Goal: Feedback & Contribution: Submit feedback/report problem

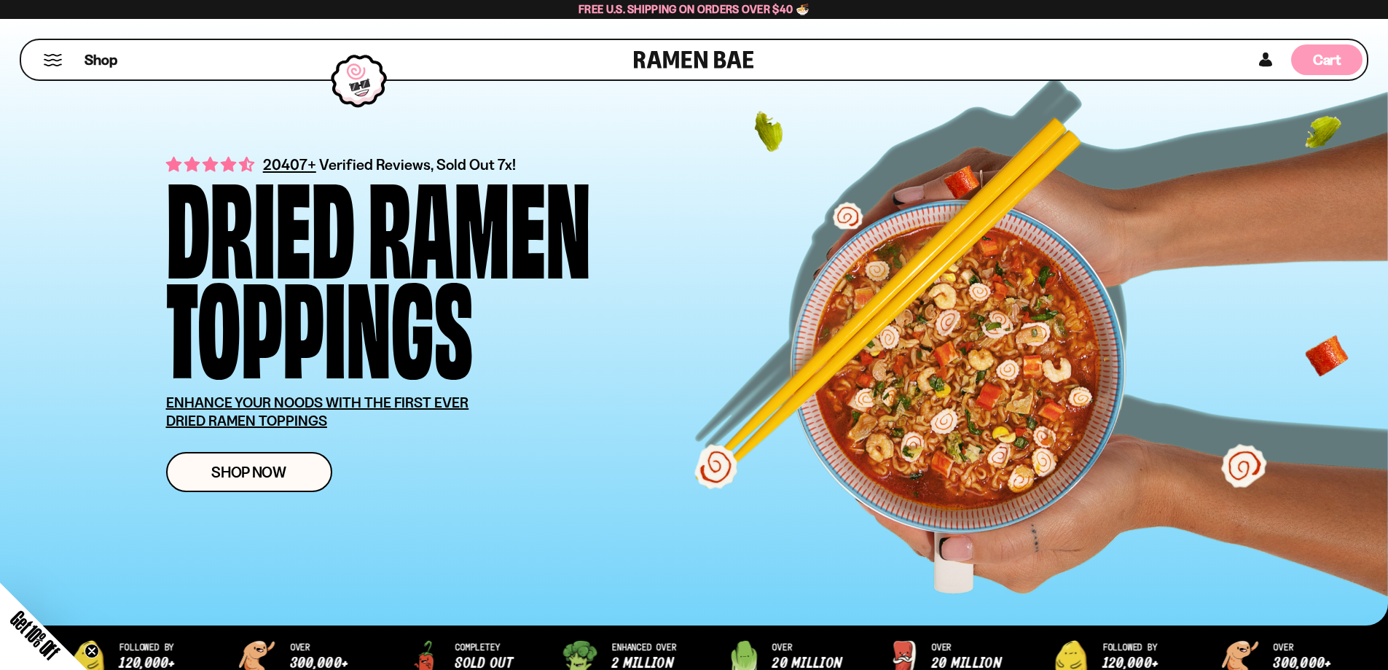
click at [1325, 58] on span "Cart" at bounding box center [1327, 59] width 28 height 17
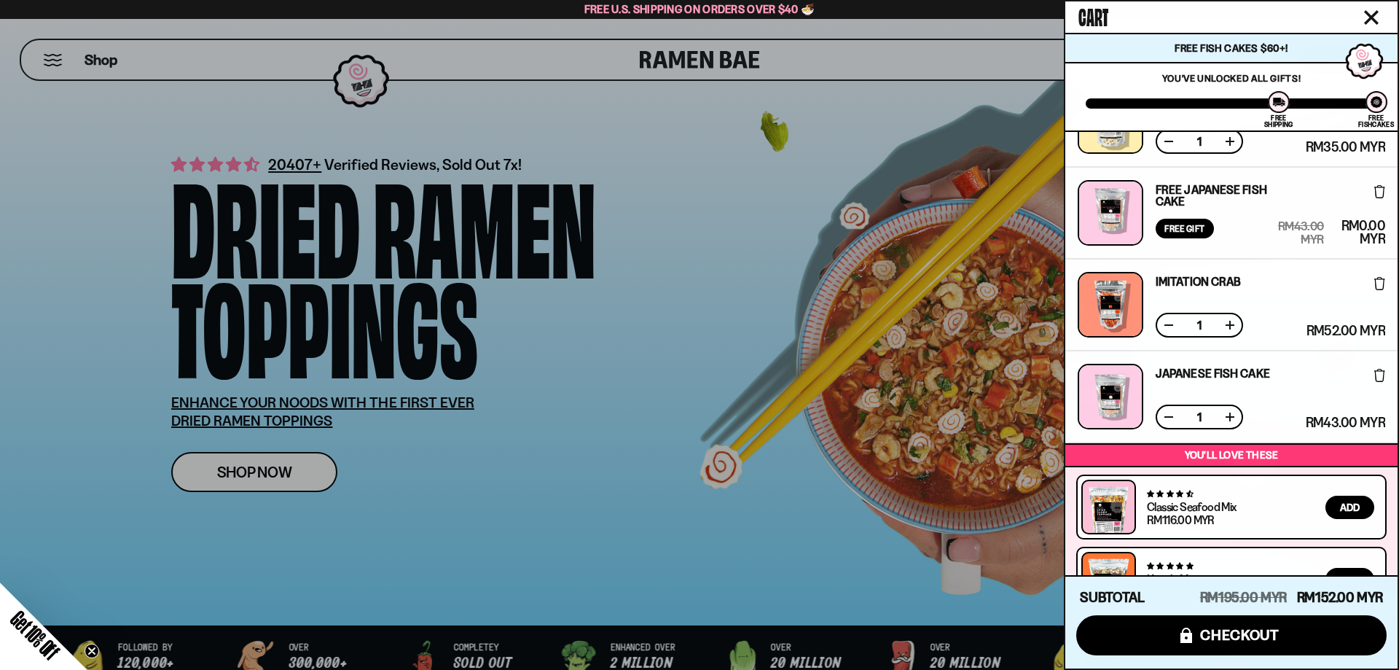
scroll to position [221, 0]
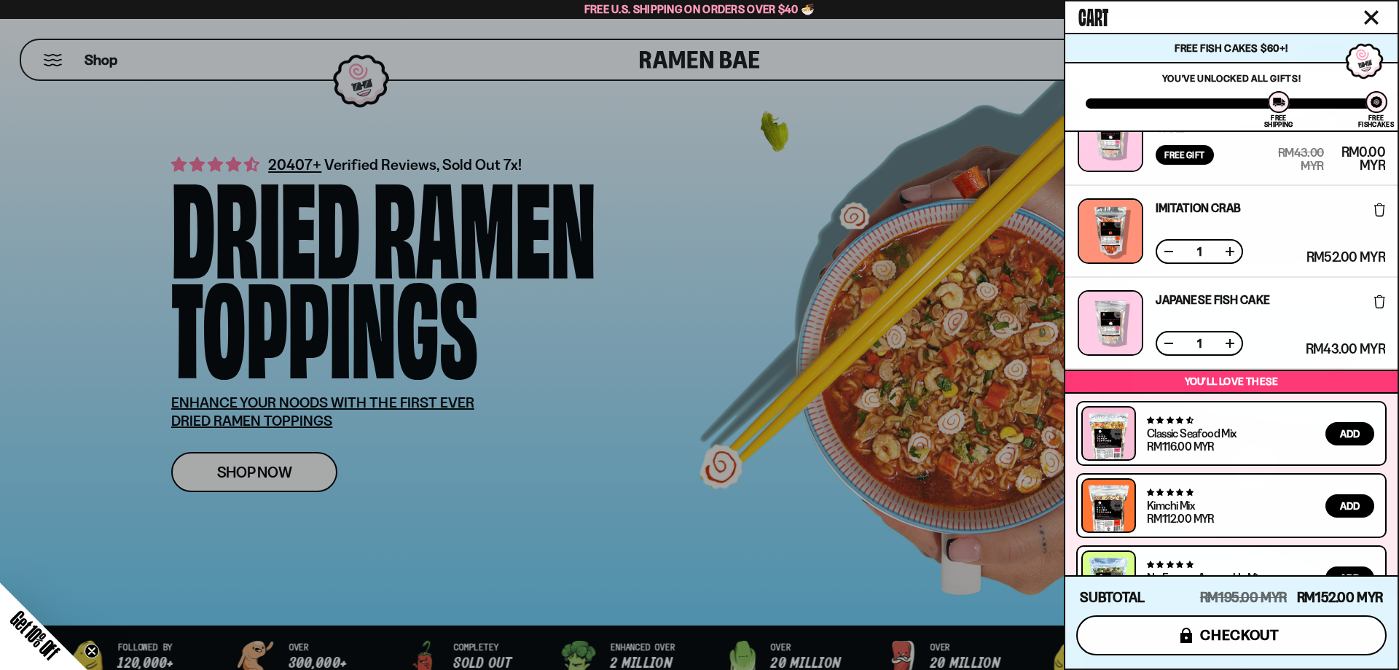
click at [1289, 633] on button "icons8-lock checkout" at bounding box center [1231, 635] width 310 height 40
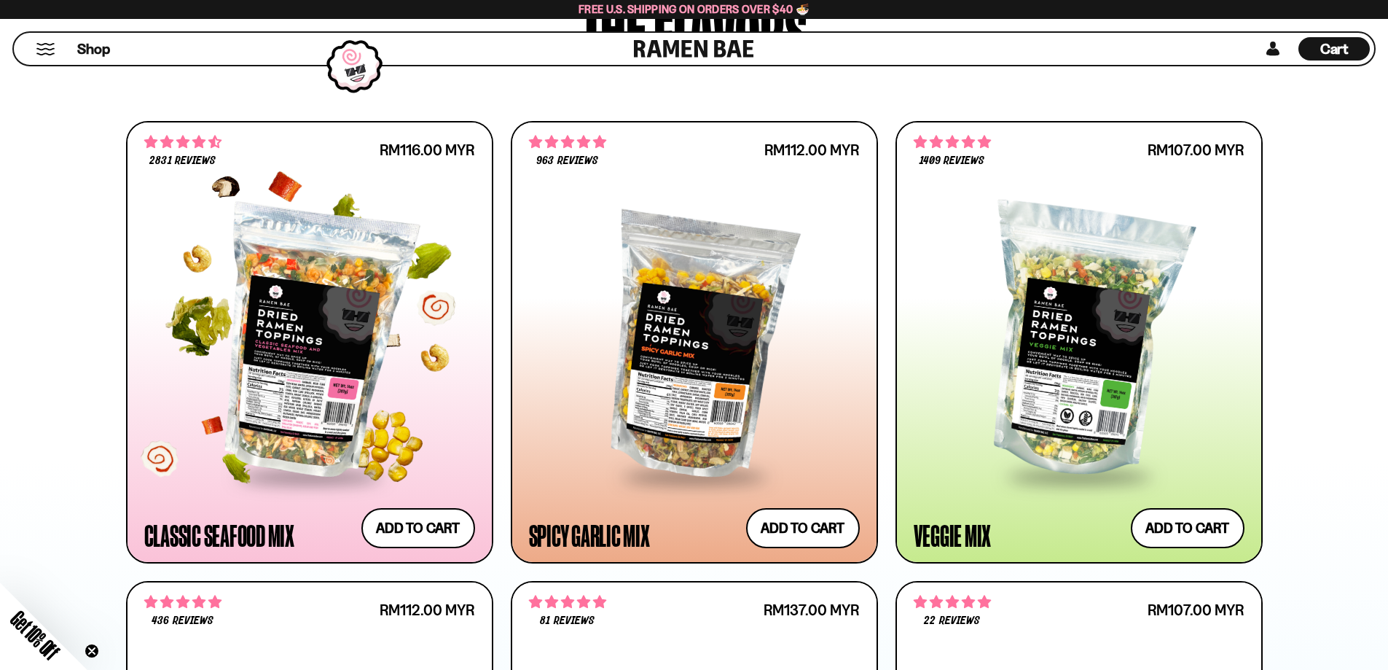
scroll to position [801, 0]
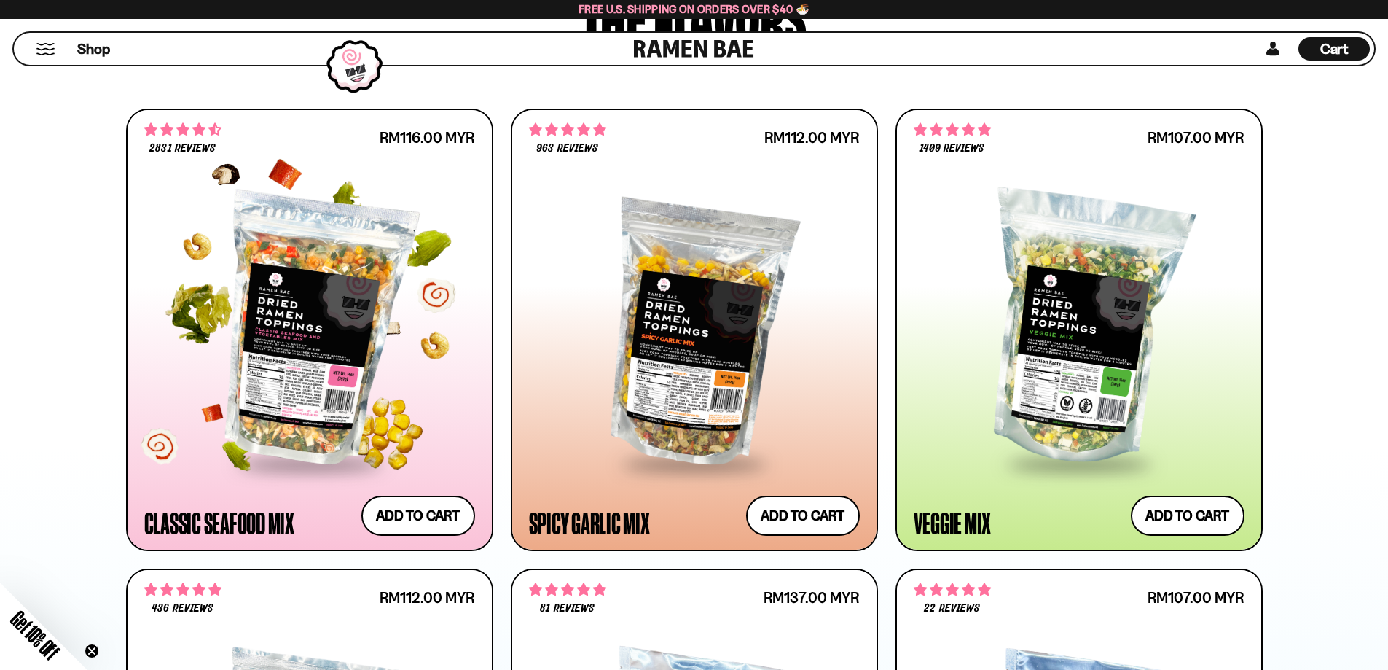
click at [367, 371] on div at bounding box center [309, 329] width 331 height 265
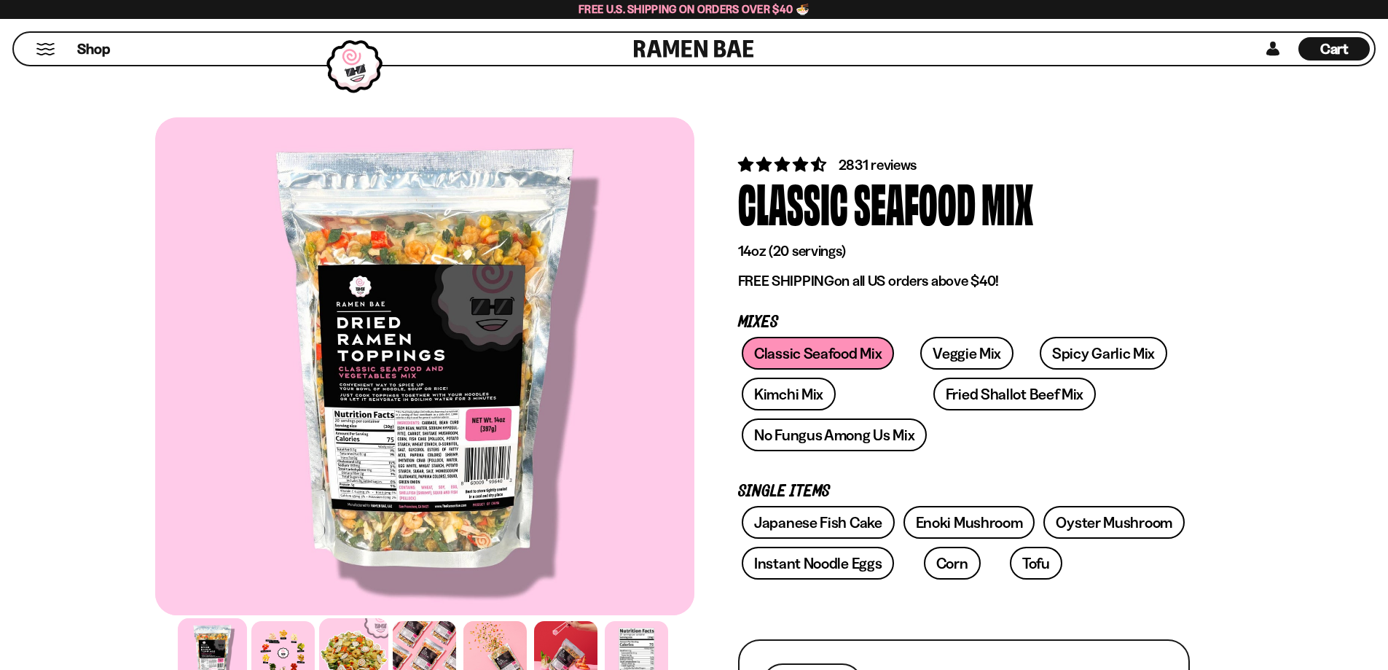
scroll to position [146, 0]
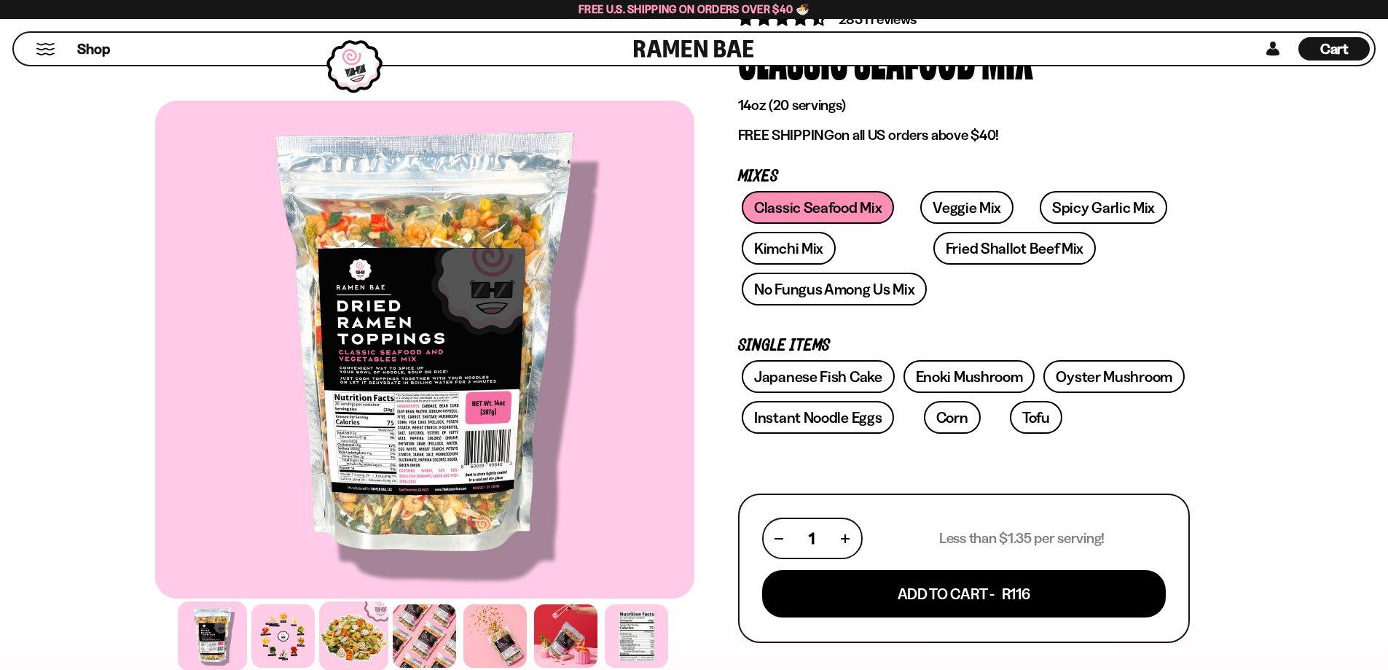
click at [352, 648] on div at bounding box center [353, 635] width 69 height 69
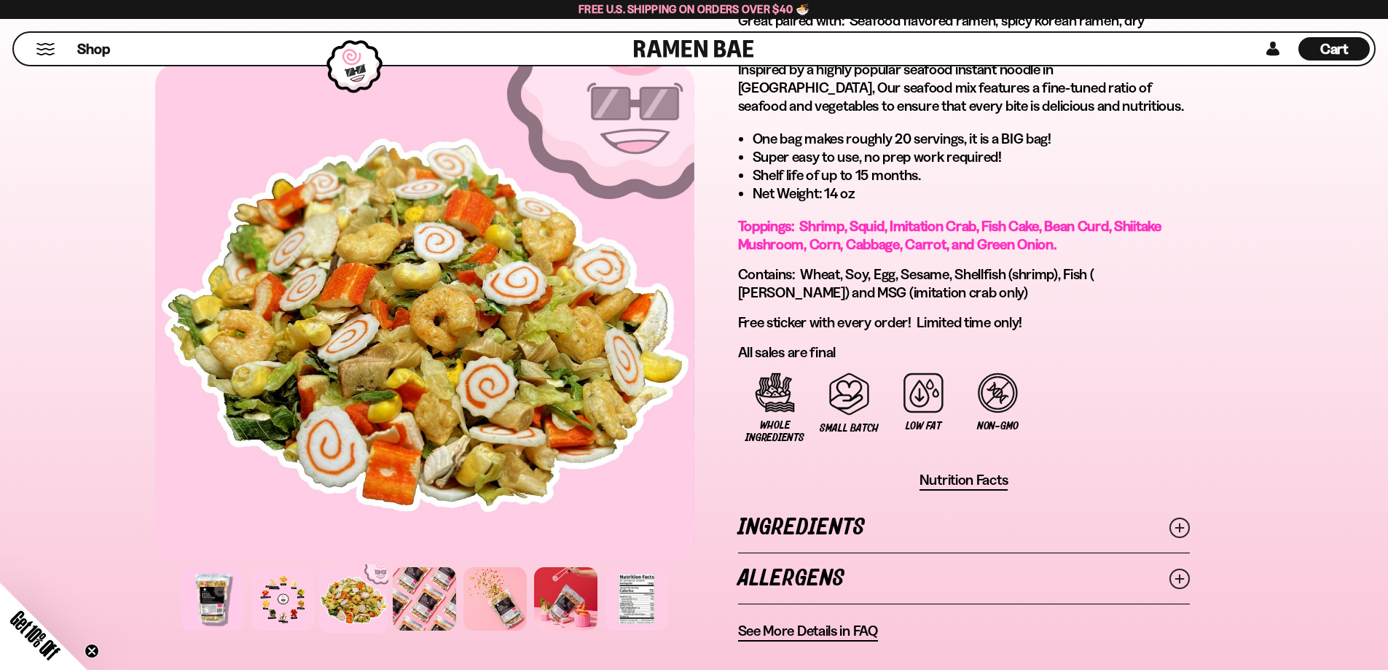
scroll to position [874, 0]
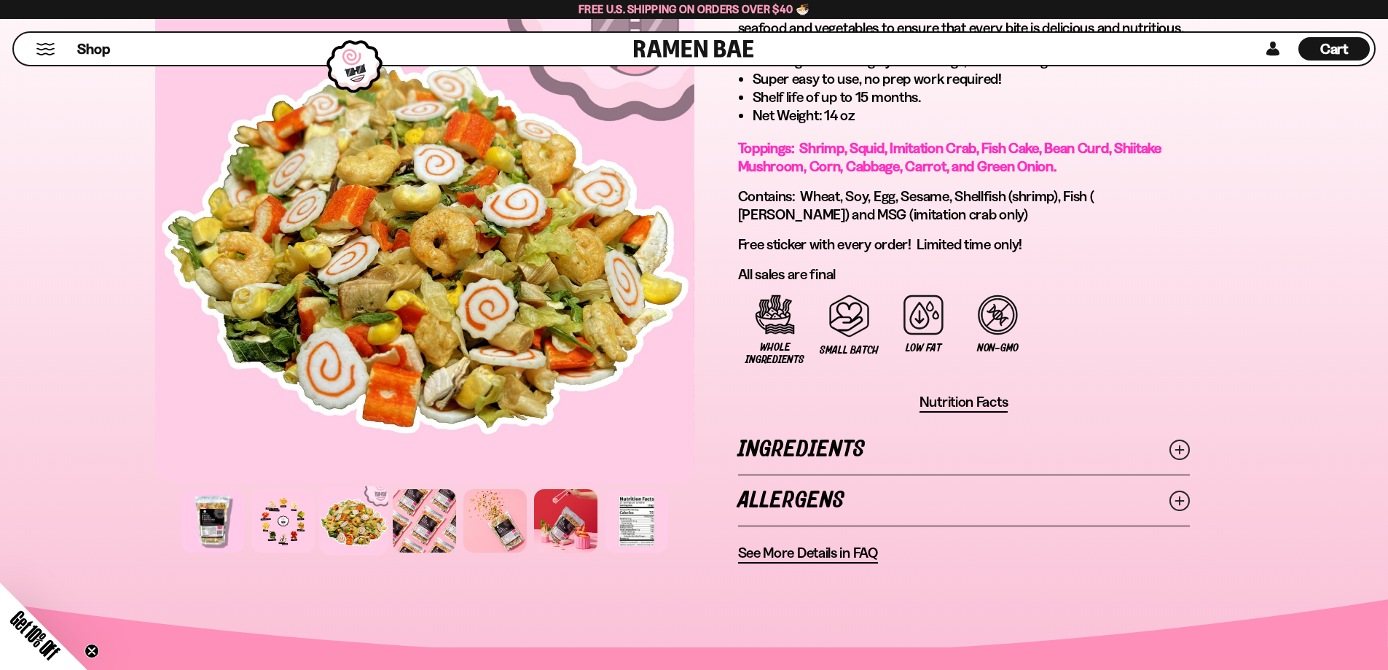
drag, startPoint x: 841, startPoint y: 547, endPoint x: 847, endPoint y: 573, distance: 26.3
click at [841, 549] on span "See More Details in FAQ" at bounding box center [808, 553] width 140 height 18
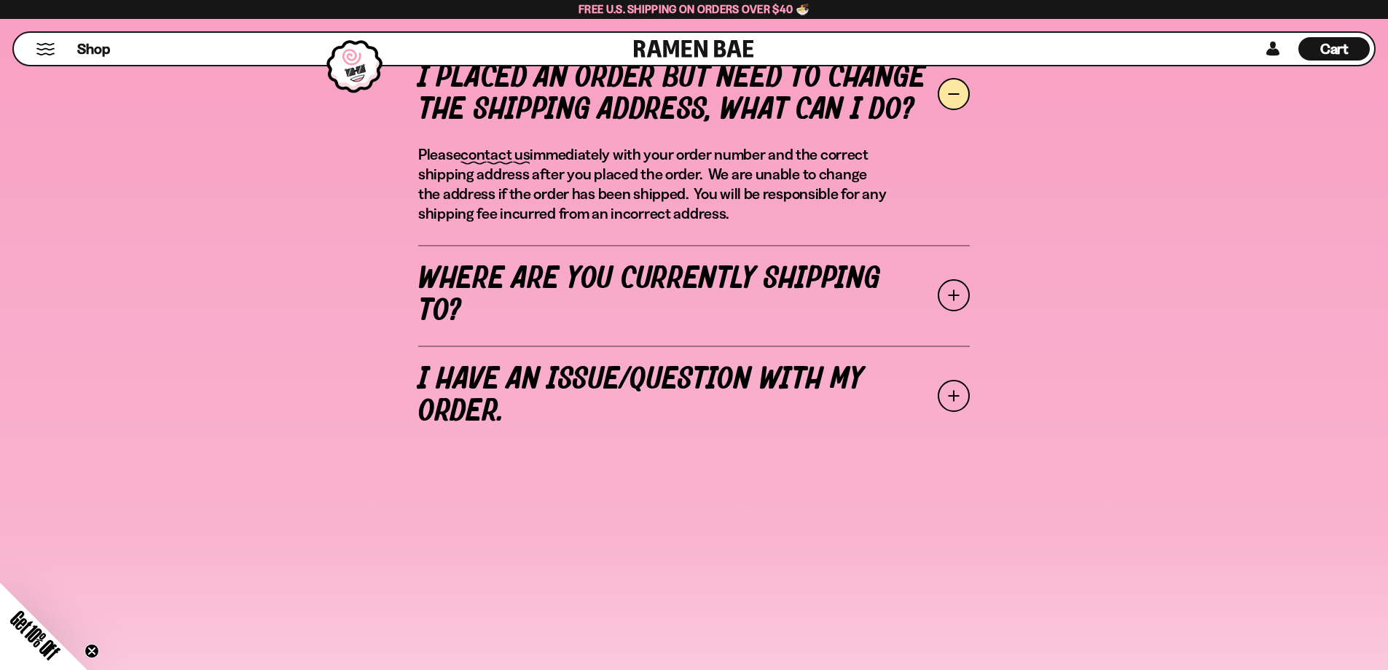
scroll to position [583, 0]
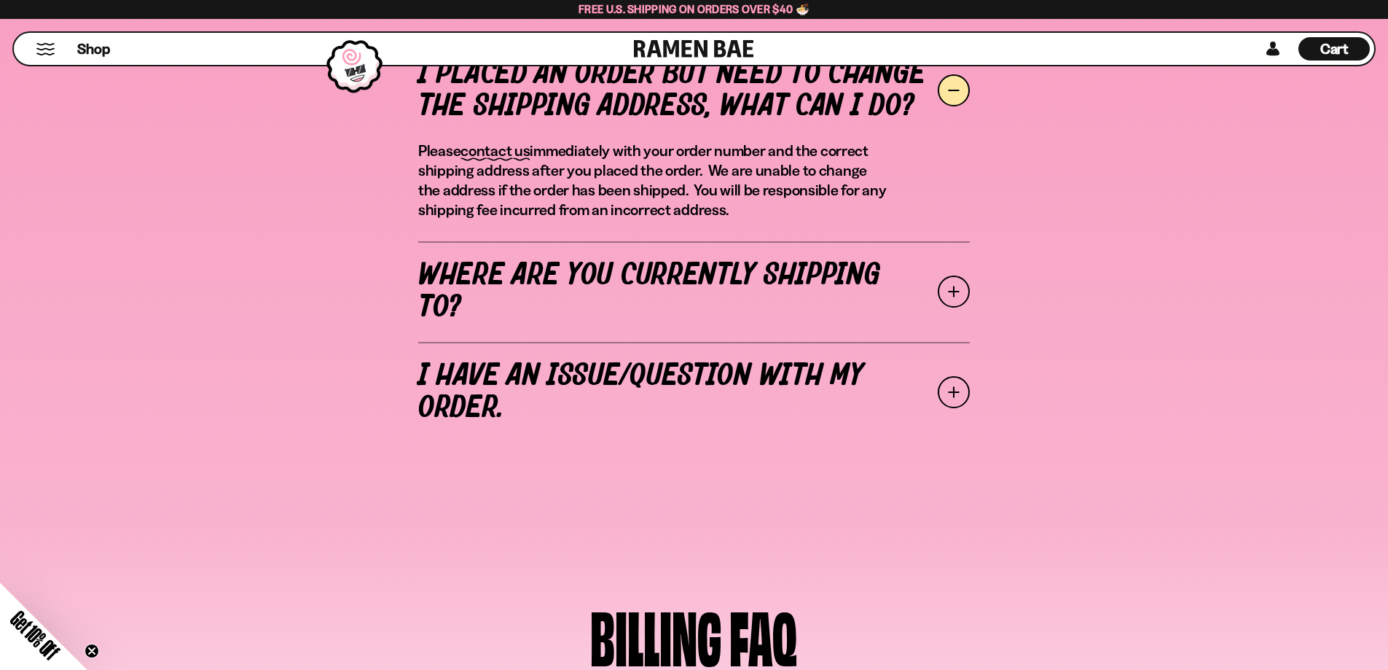
click at [958, 401] on span at bounding box center [954, 392] width 32 height 32
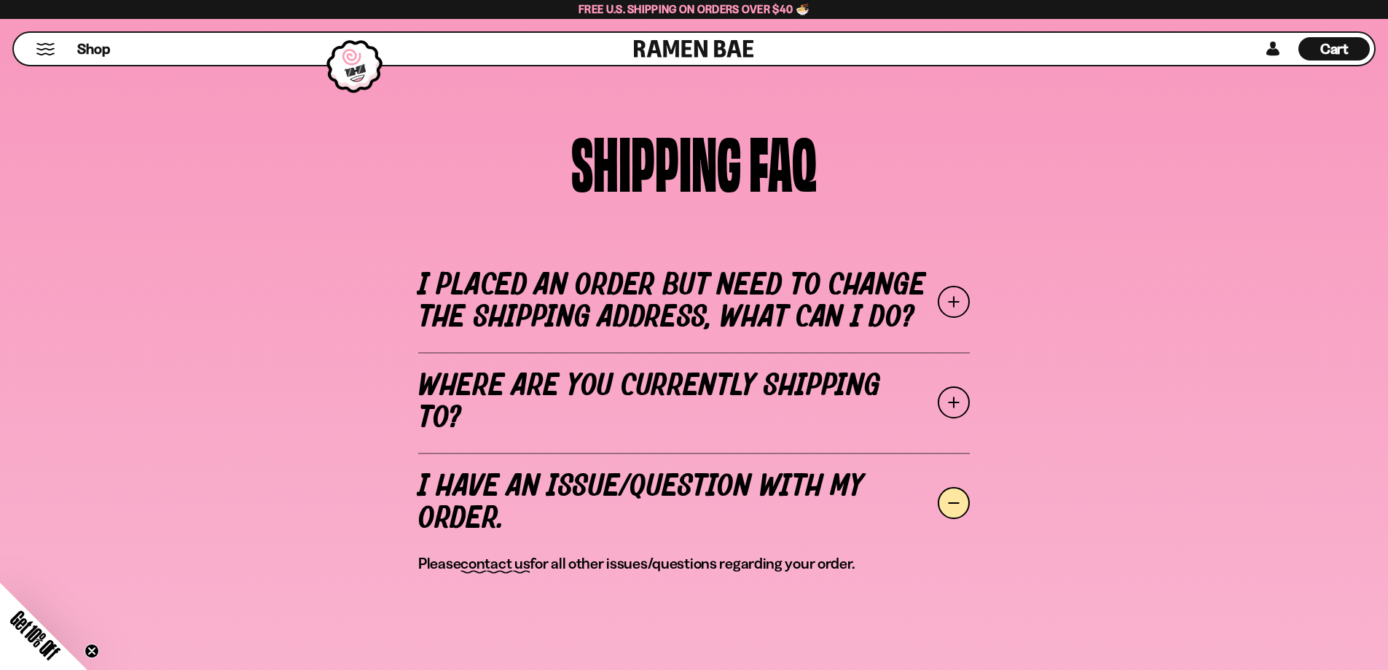
scroll to position [364, 0]
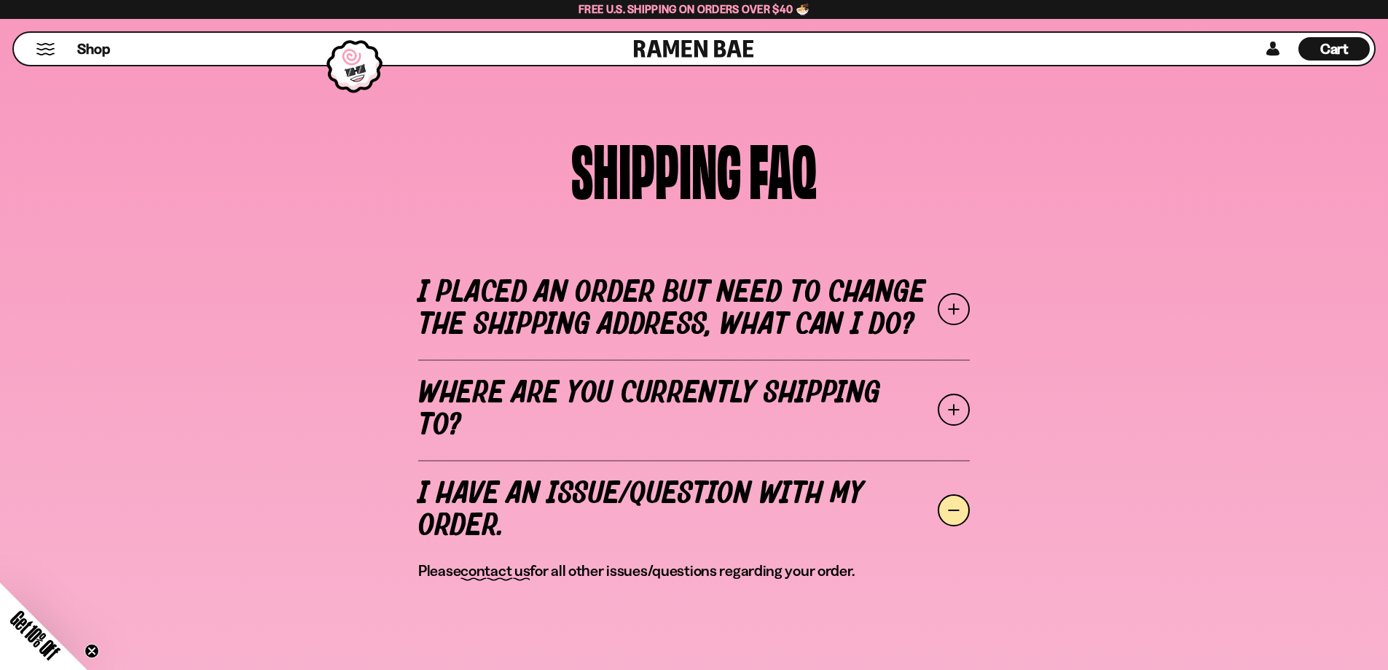
click at [914, 398] on link "Where are you currently shipping to?" at bounding box center [694, 409] width 552 height 101
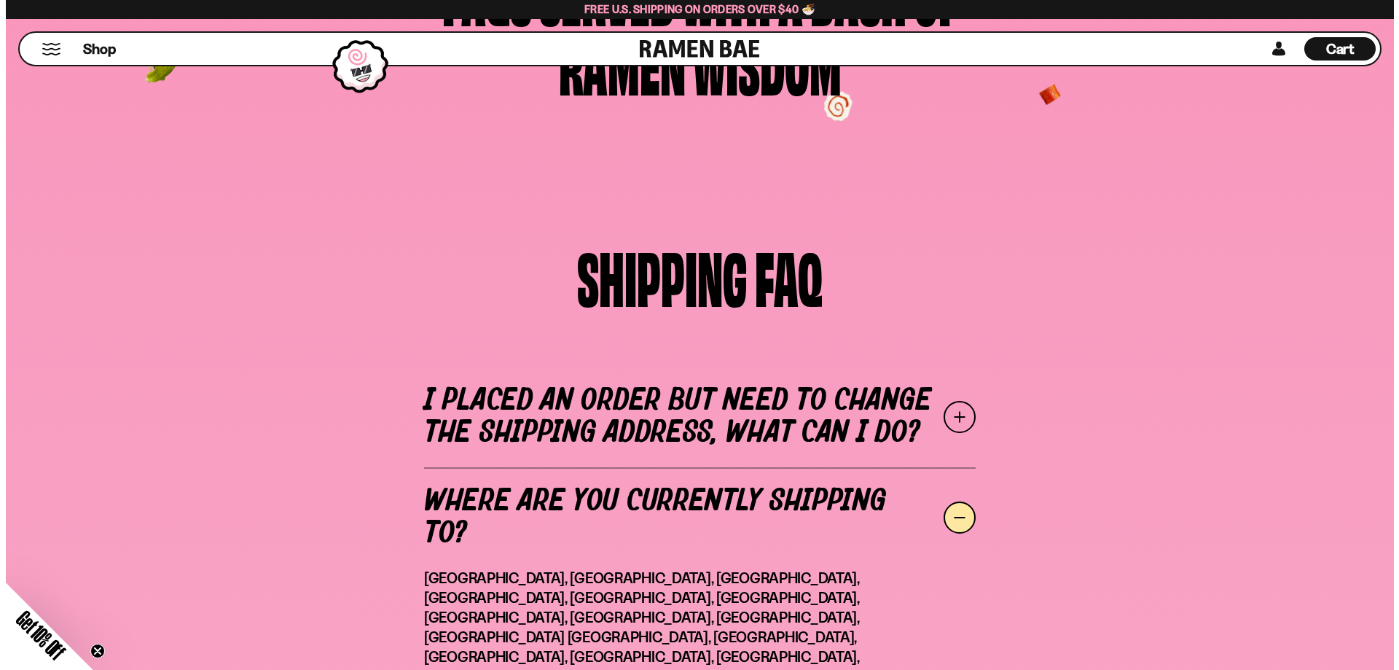
scroll to position [219, 0]
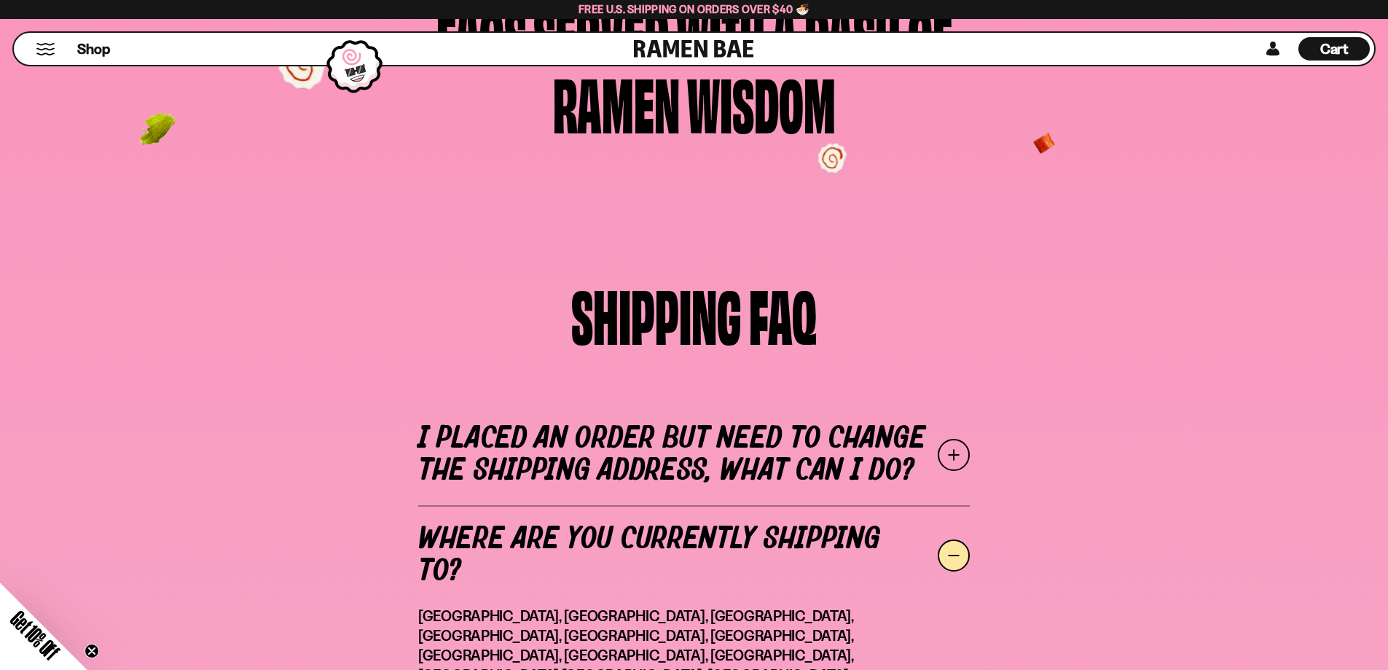
click at [1348, 47] on span "Cart" at bounding box center [1334, 48] width 28 height 17
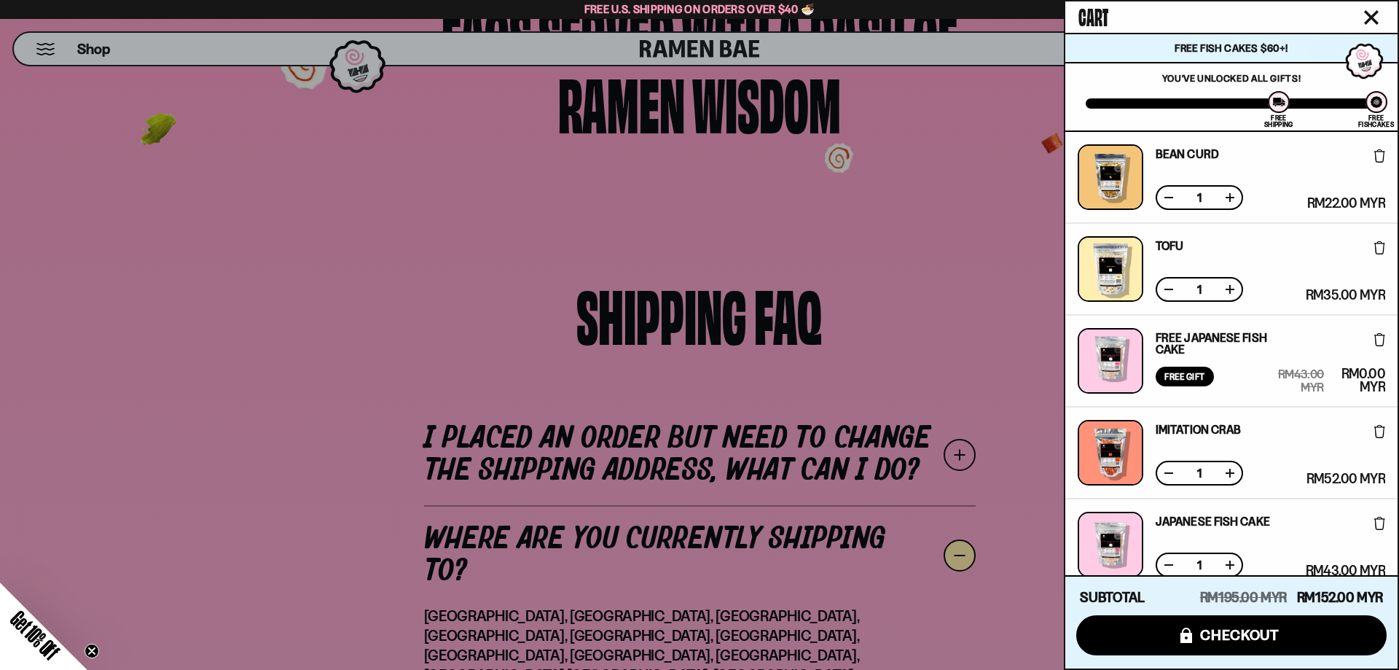
scroll to position [148, 0]
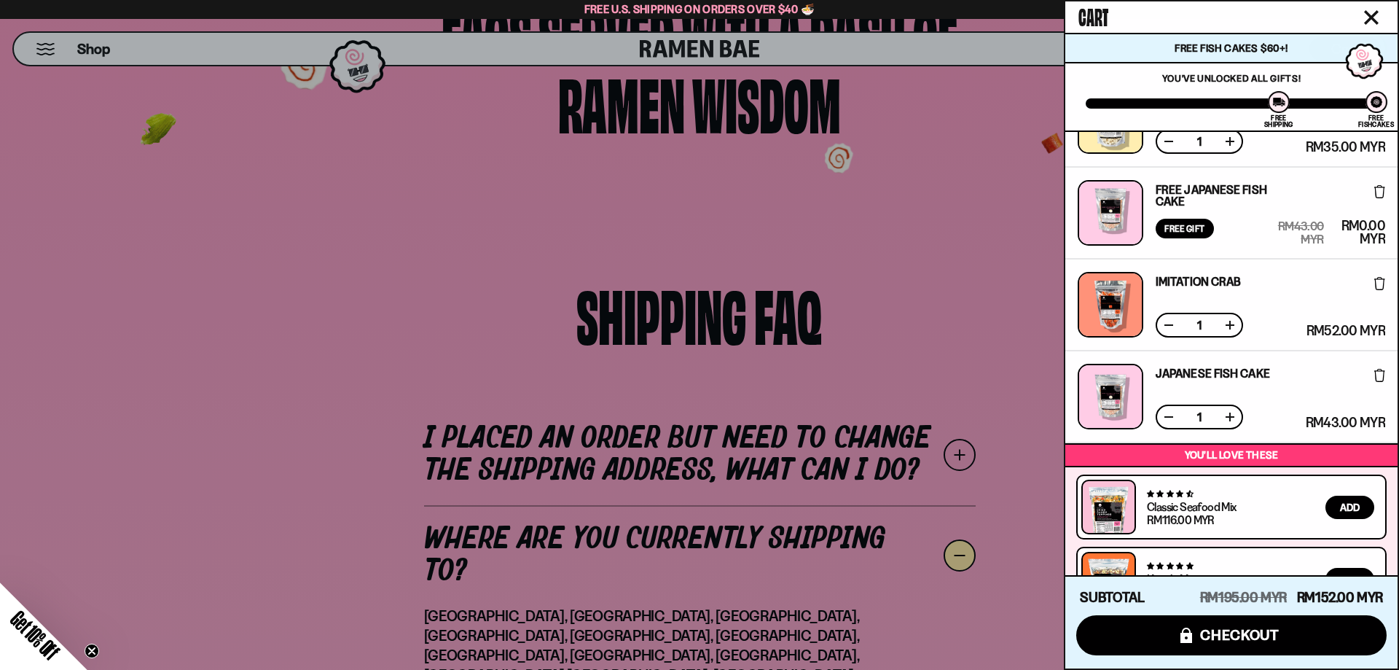
click at [1234, 417] on button at bounding box center [1230, 416] width 15 height 15
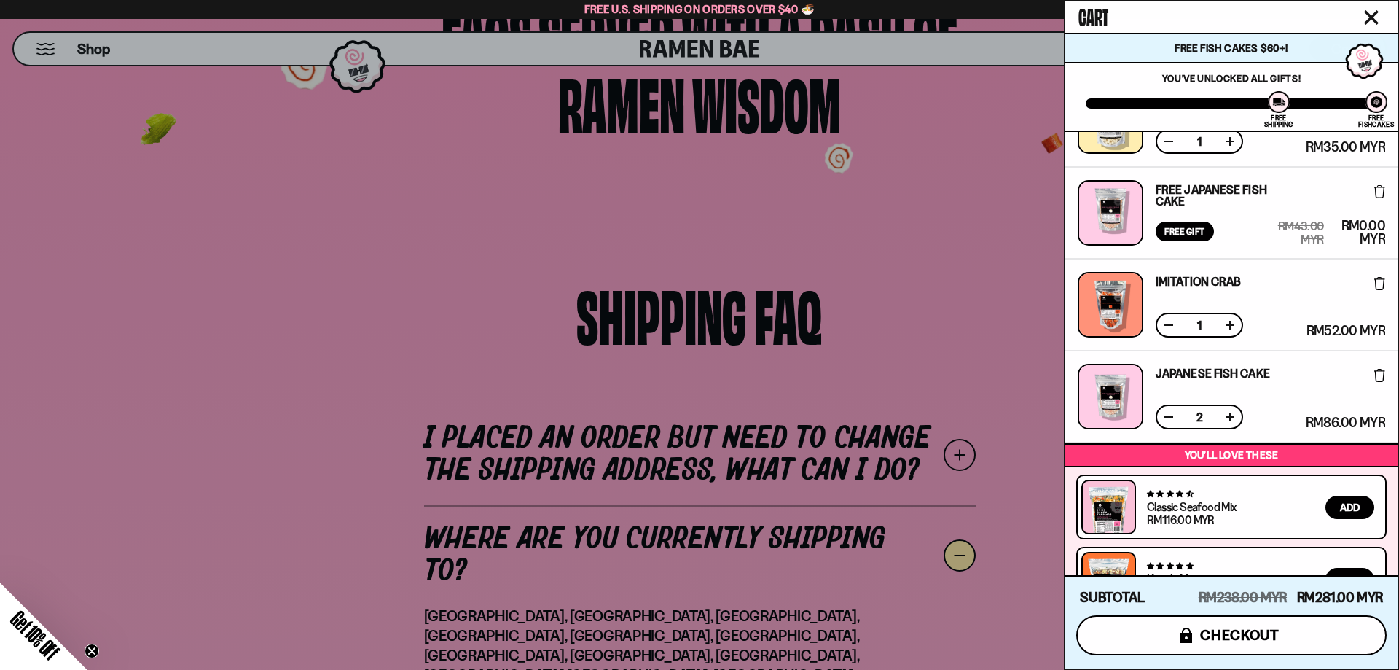
click at [1255, 630] on span "checkout" at bounding box center [1239, 635] width 79 height 16
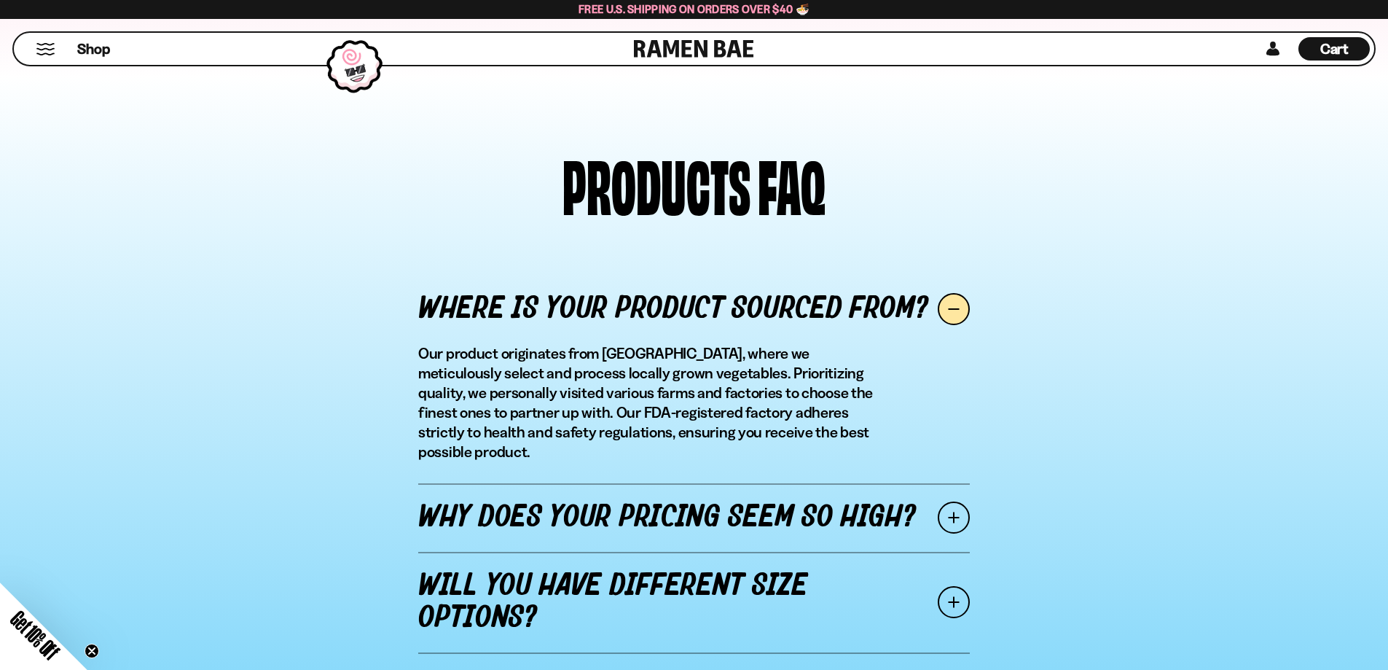
scroll to position [1603, 0]
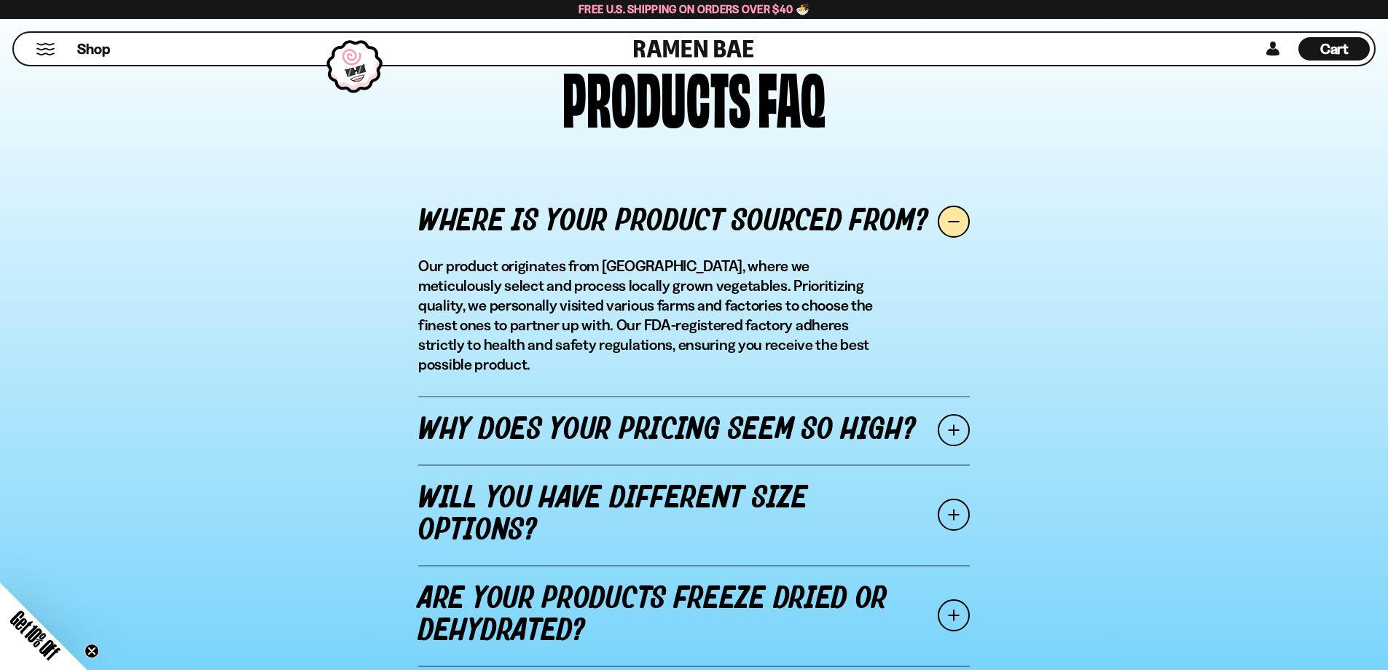
click at [942, 414] on span at bounding box center [954, 430] width 32 height 32
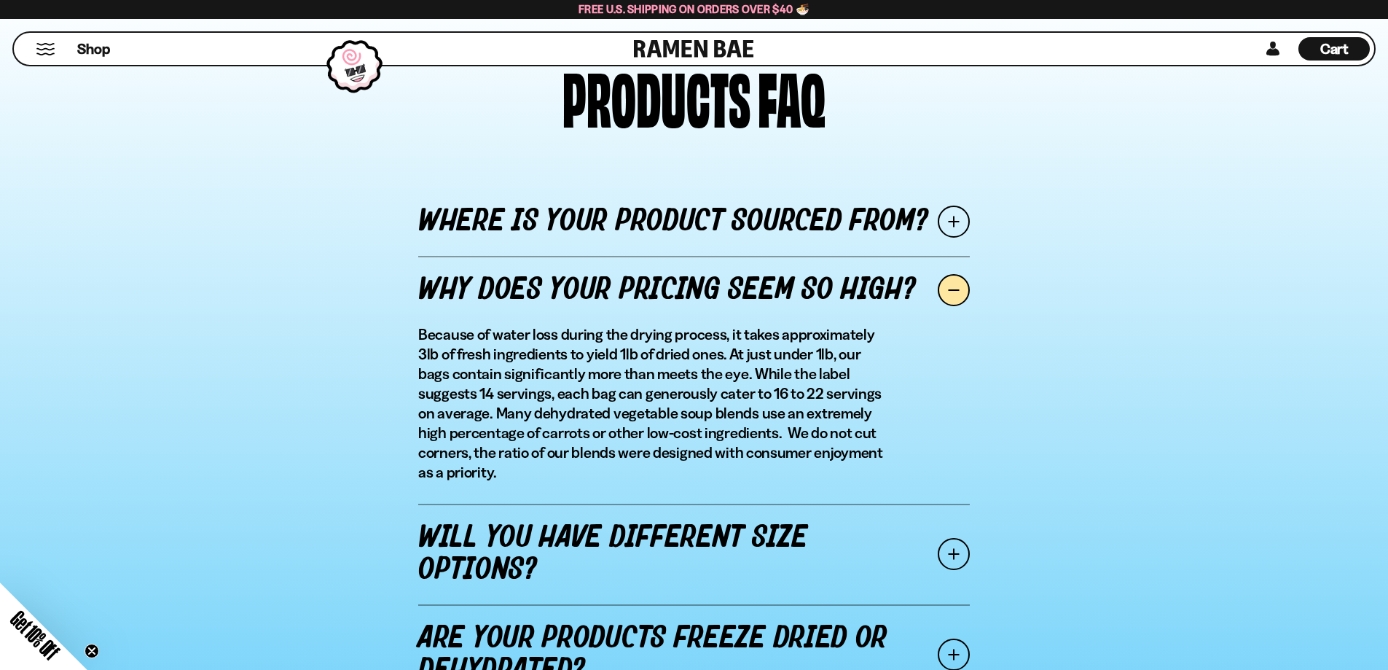
click at [740, 227] on link "Where is your product sourced from?" at bounding box center [694, 221] width 552 height 68
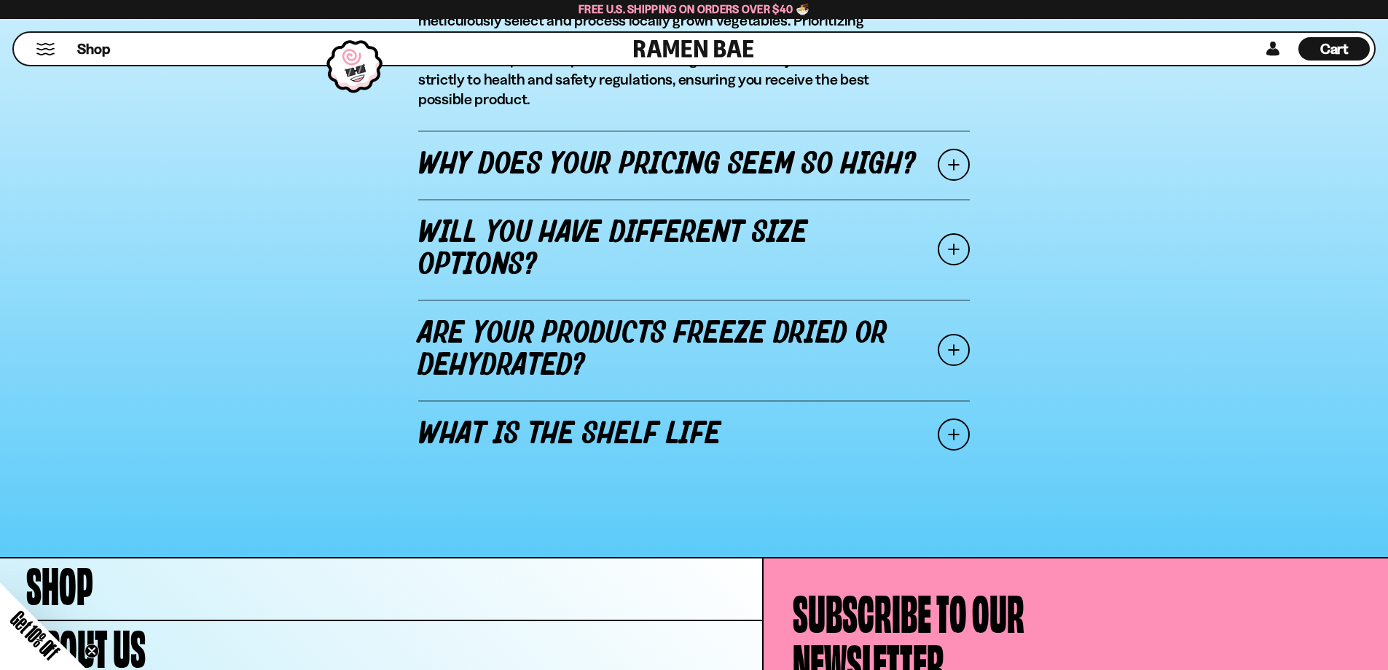
scroll to position [1894, 0]
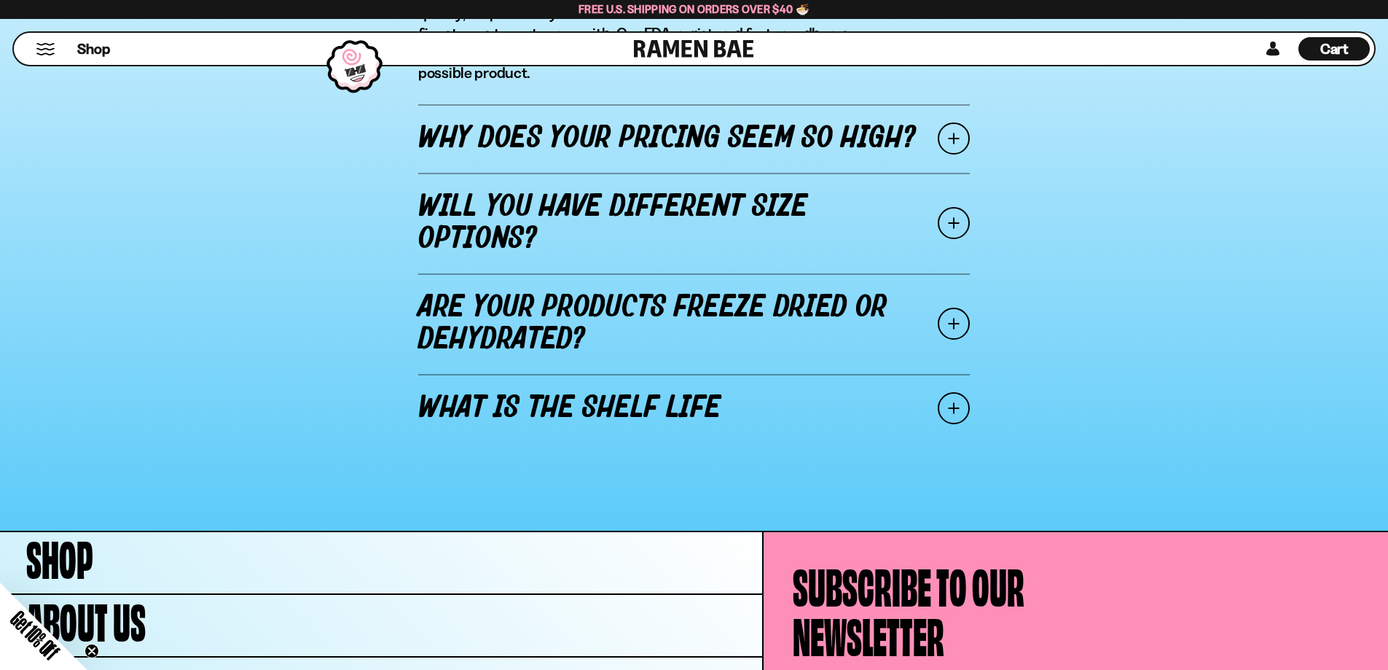
click at [755, 384] on link "What is the shelf life" at bounding box center [694, 408] width 552 height 68
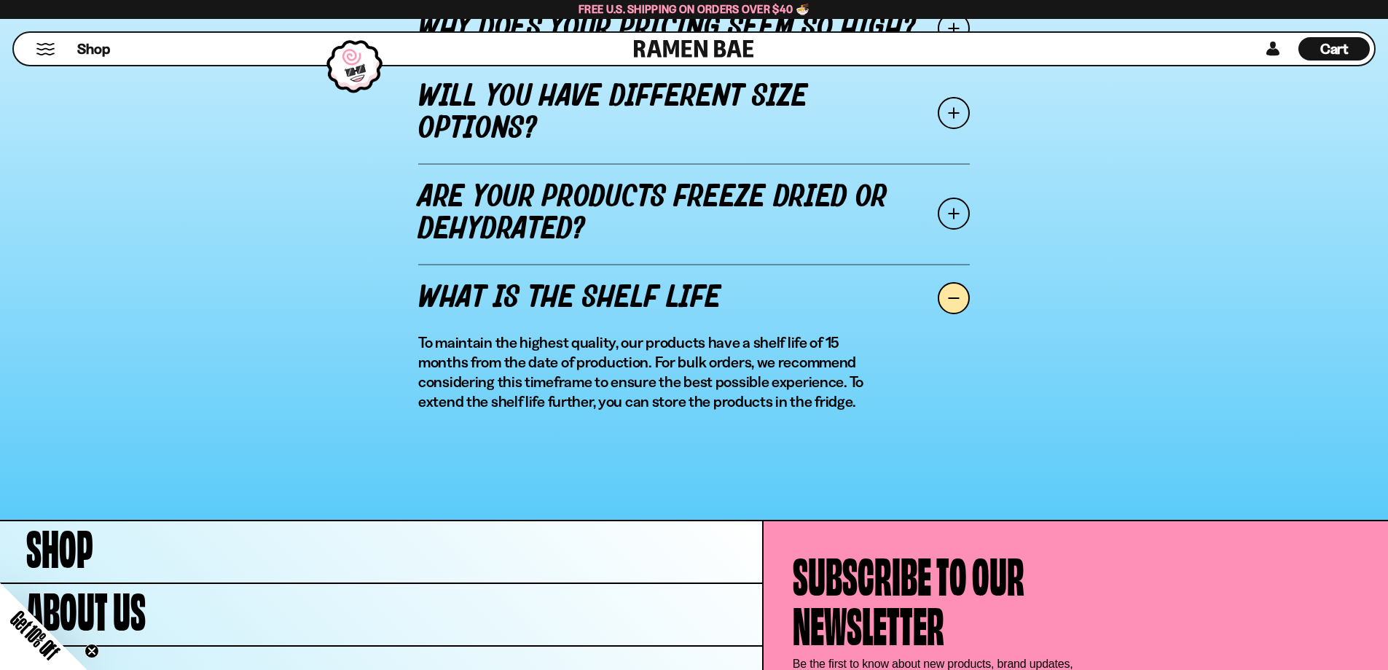
scroll to position [1865, 0]
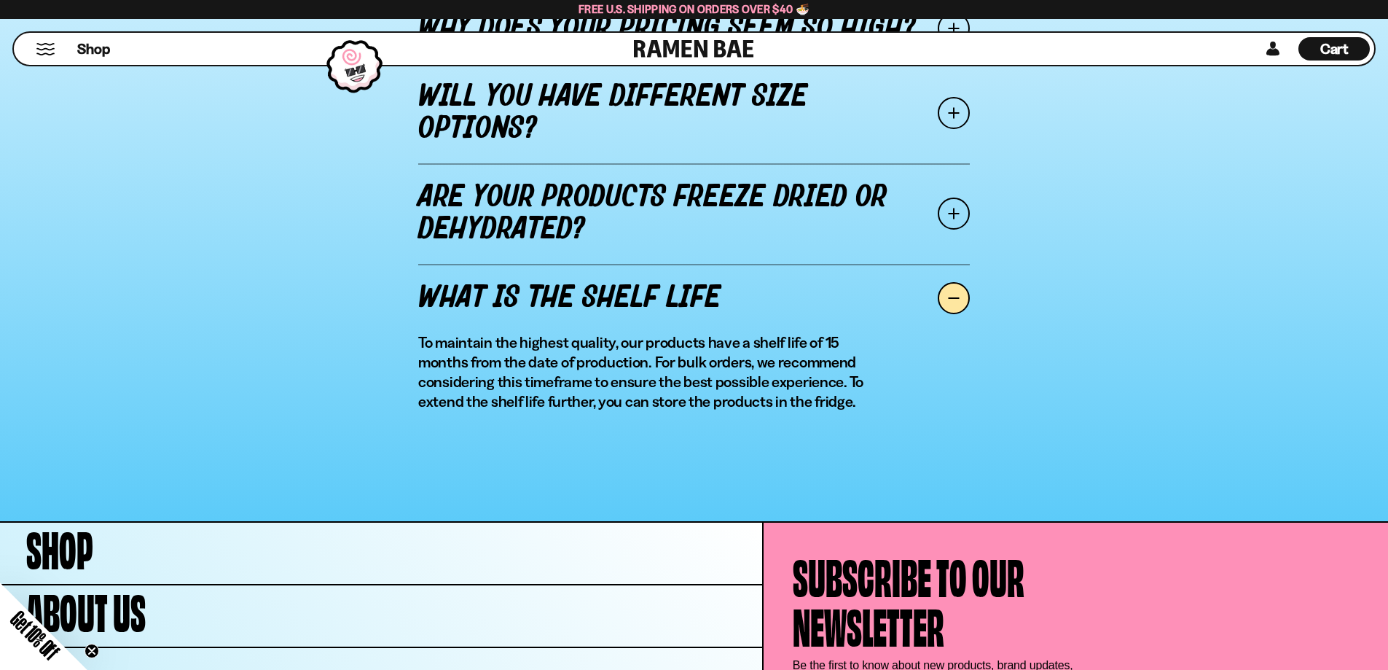
click at [733, 221] on link "Are your products freeze dried or dehydrated?" at bounding box center [694, 213] width 552 height 101
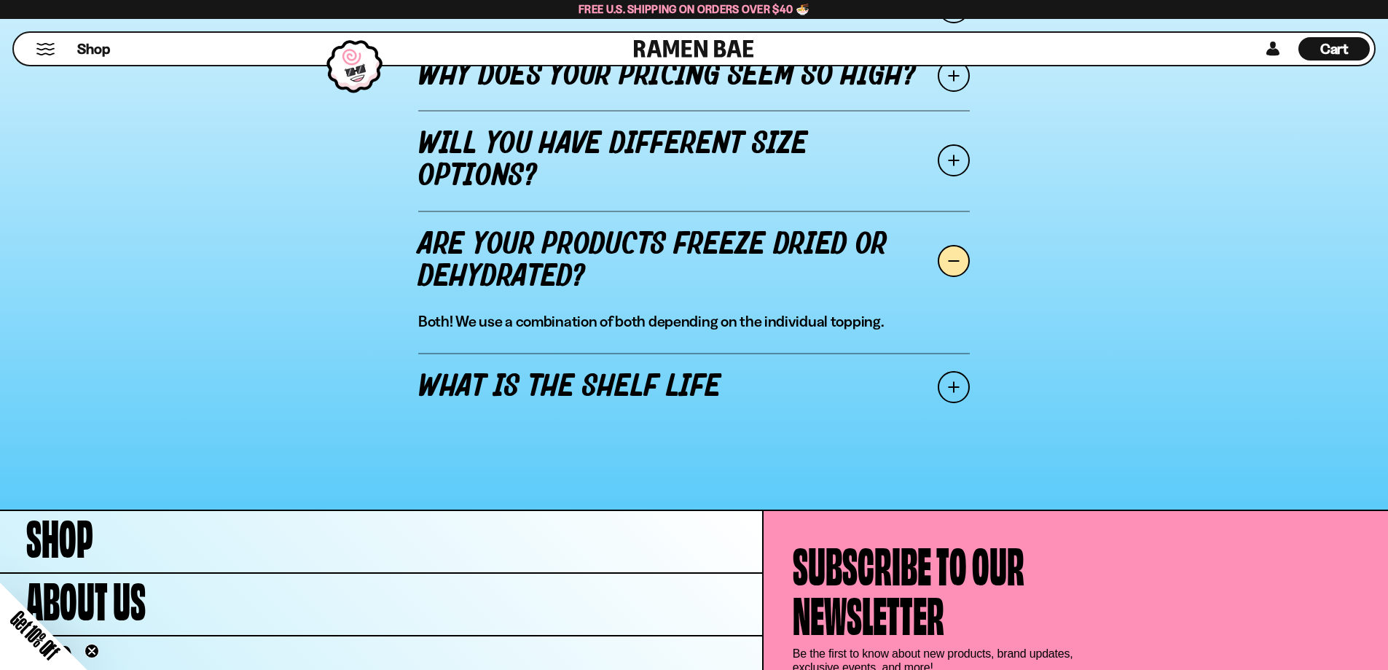
scroll to position [1792, 0]
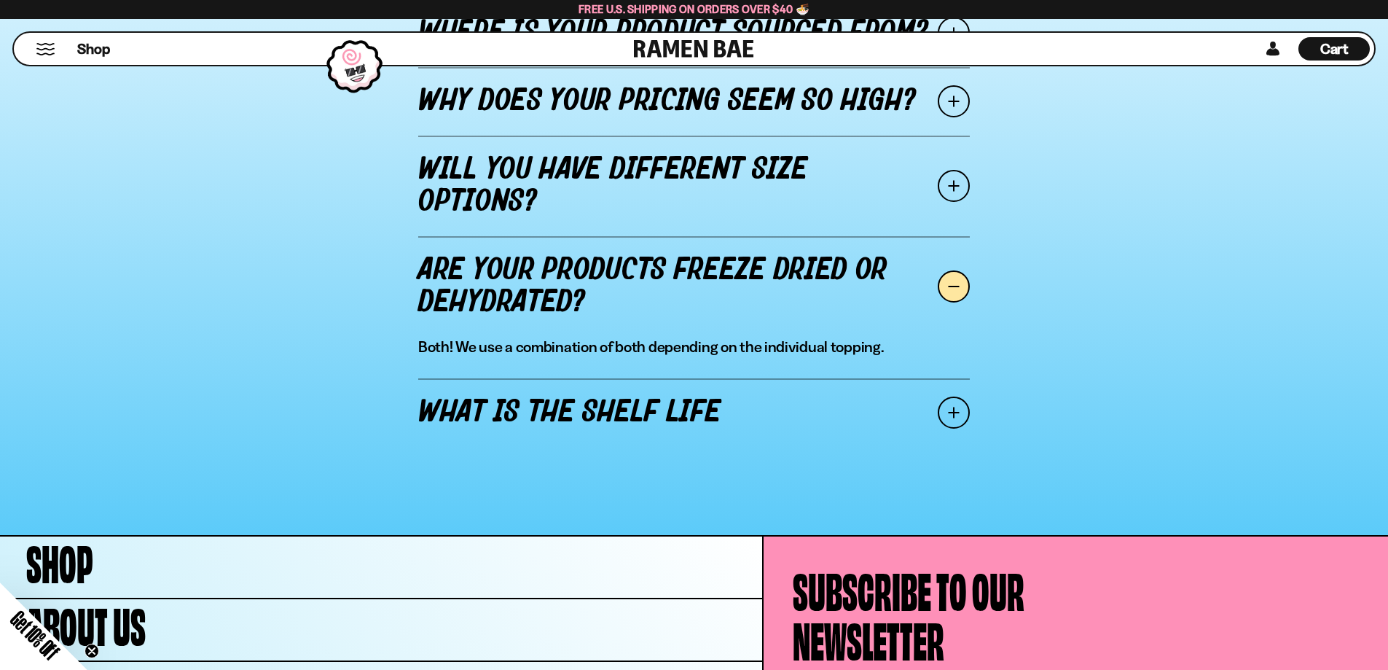
click at [718, 167] on link "Will you have different size options?" at bounding box center [694, 186] width 552 height 101
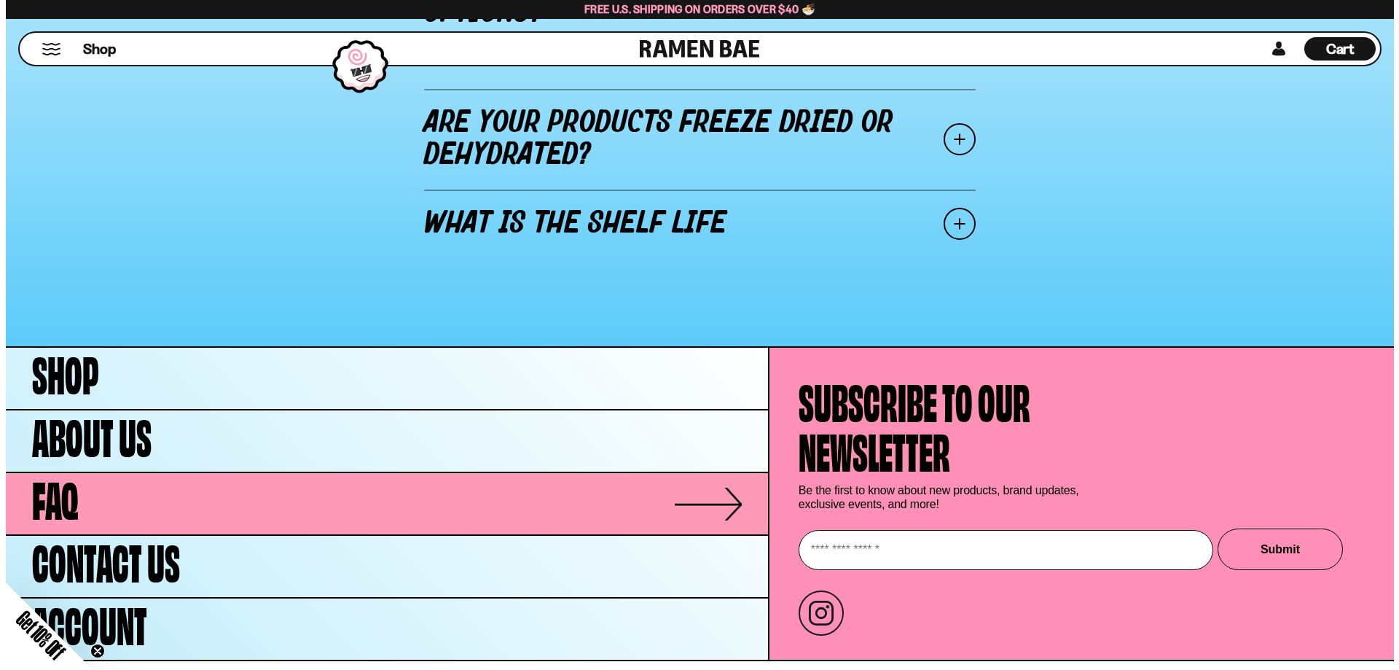
scroll to position [2004, 0]
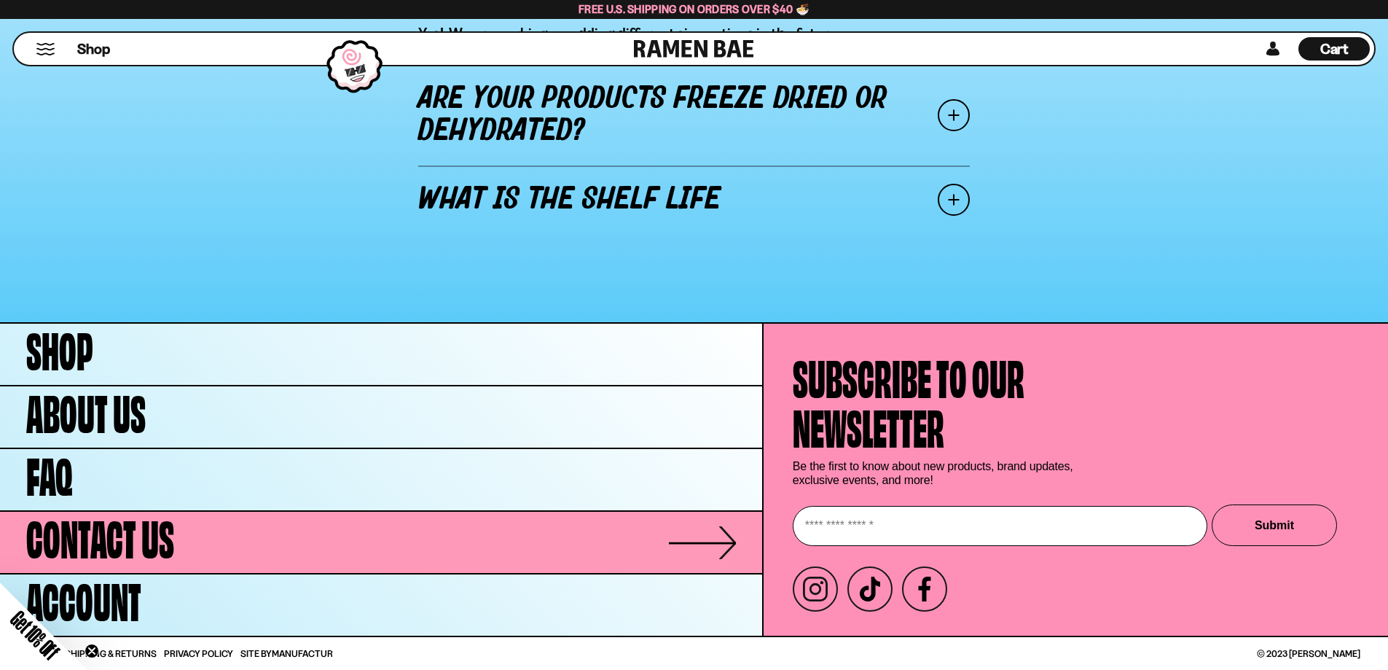
click at [102, 544] on span "Contact Us" at bounding box center [100, 535] width 148 height 50
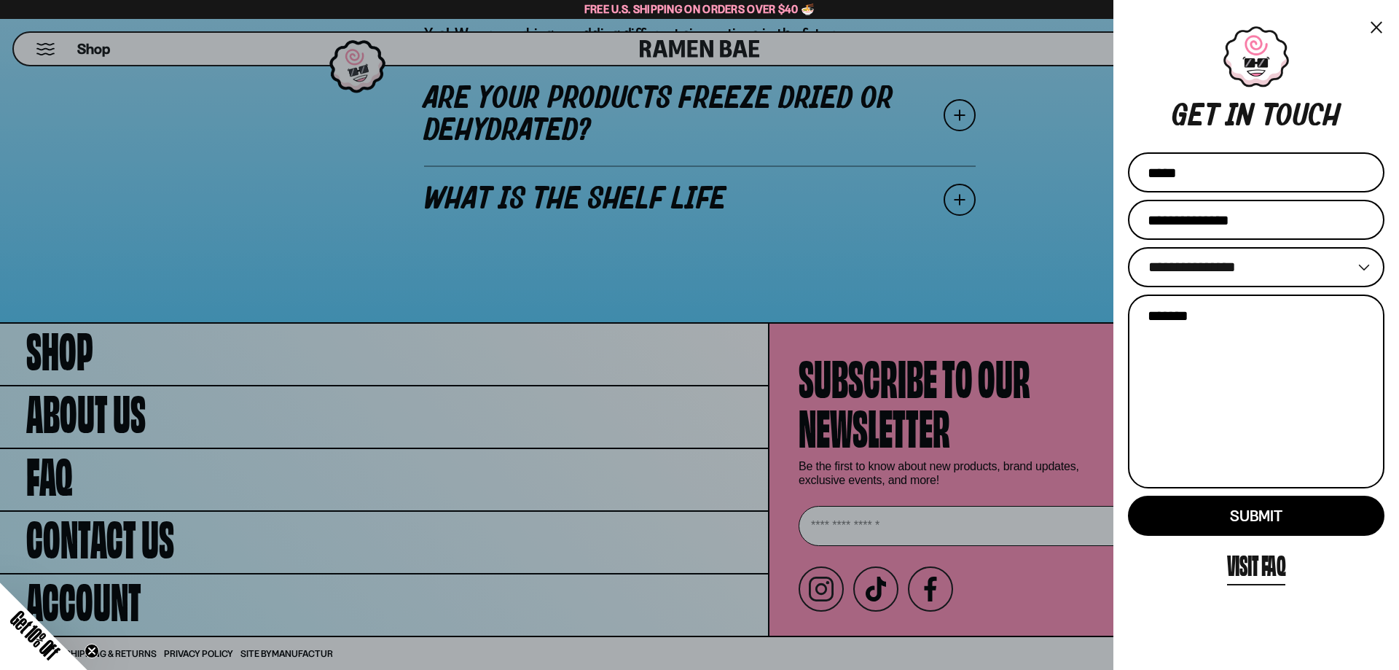
click at [1222, 184] on input "Name" at bounding box center [1256, 172] width 256 height 40
type input "**********"
drag, startPoint x: 1188, startPoint y: 263, endPoint x: 1193, endPoint y: 270, distance: 8.3
click at [1188, 264] on select "**********" at bounding box center [1256, 267] width 256 height 40
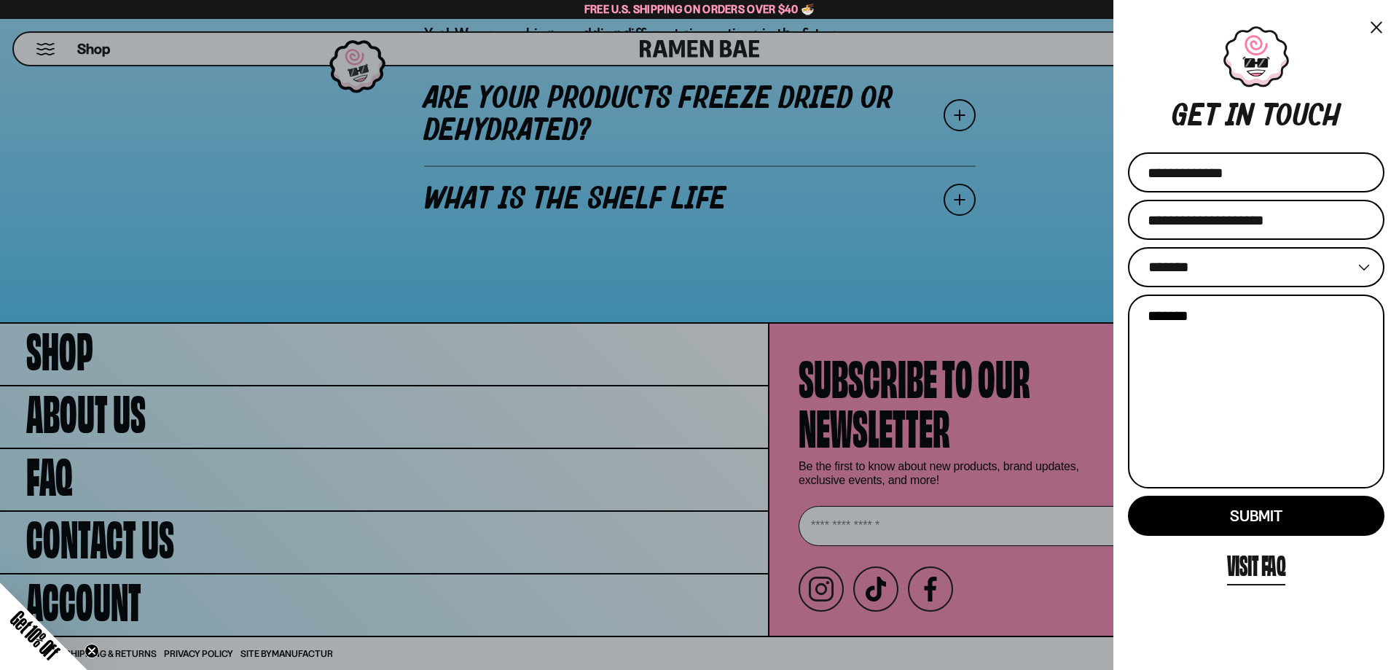
click at [1128, 247] on select "**********" at bounding box center [1256, 267] width 256 height 40
click at [1183, 273] on select "**********" at bounding box center [1256, 267] width 256 height 40
select select "*********"
click at [1128, 247] on select "**********" at bounding box center [1256, 267] width 256 height 40
click at [1167, 342] on textarea "Message" at bounding box center [1256, 391] width 256 height 194
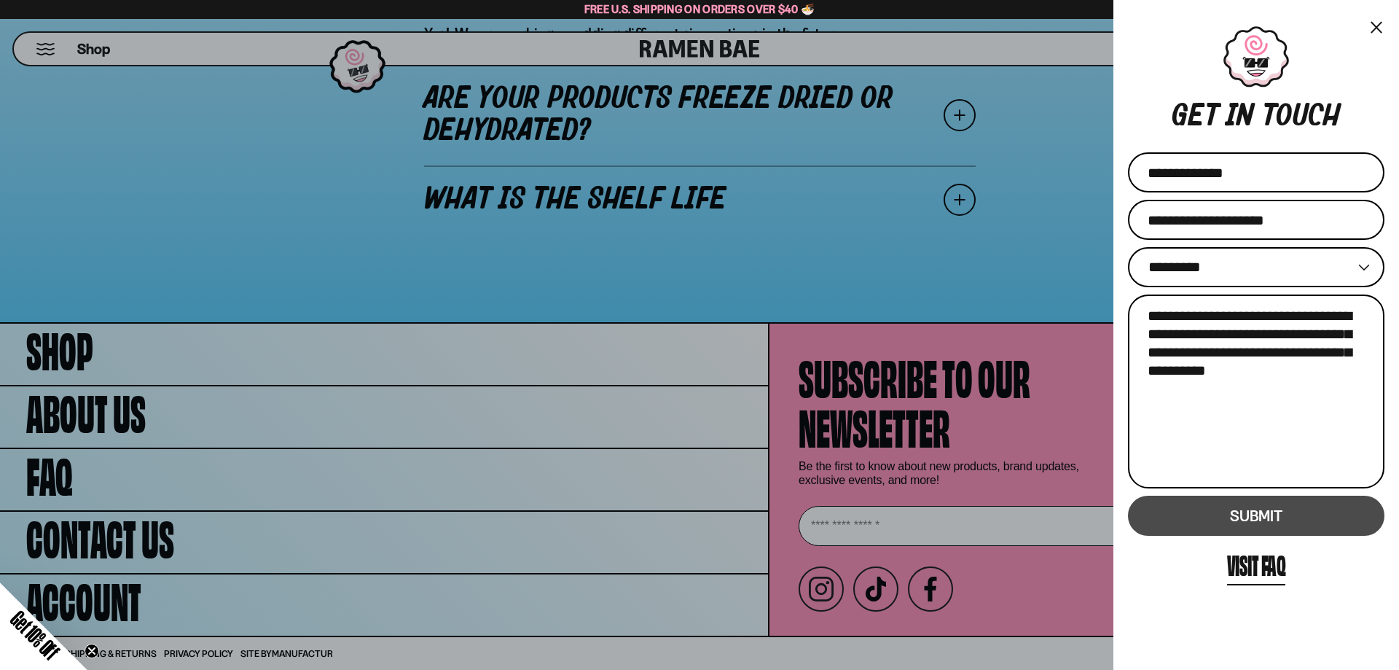
type textarea "**********"
drag, startPoint x: 1268, startPoint y: 518, endPoint x: 1235, endPoint y: 343, distance: 177.9
click at [1268, 522] on span "Submit" at bounding box center [1256, 515] width 52 height 18
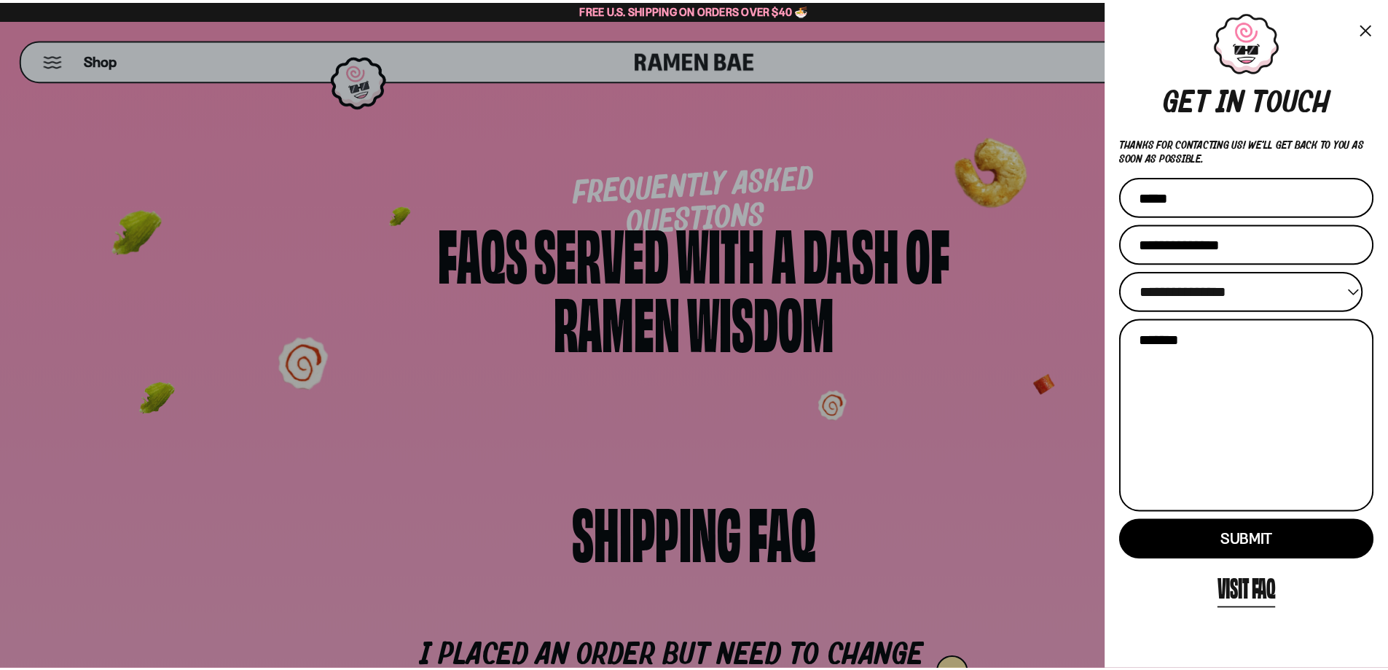
scroll to position [9, 0]
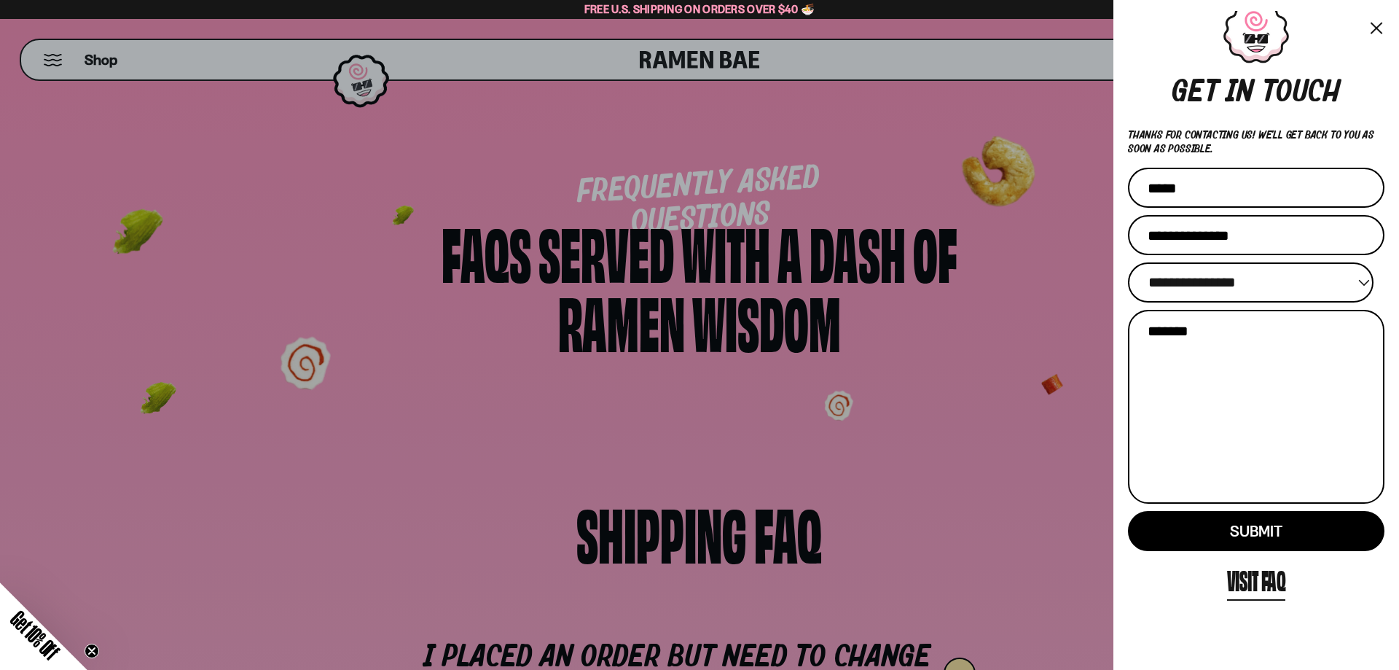
click at [1380, 33] on button "×" at bounding box center [1376, 27] width 17 height 21
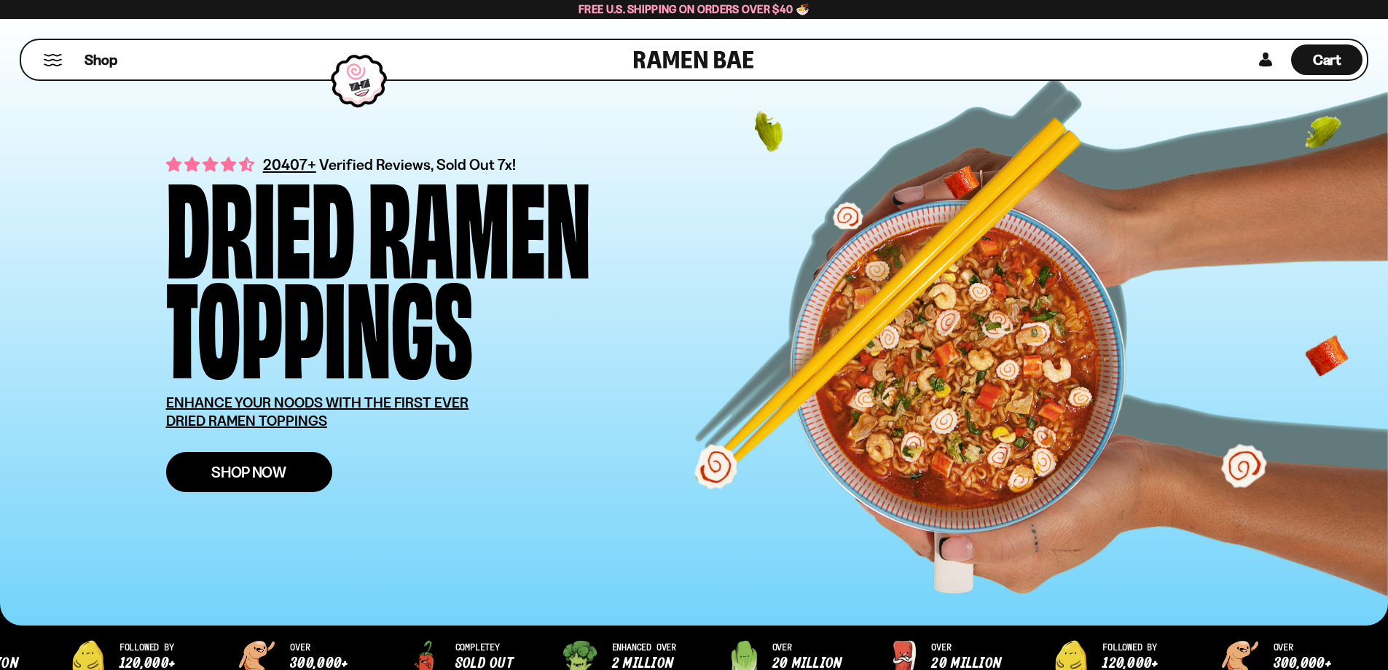
drag, startPoint x: 0, startPoint y: 0, endPoint x: 279, endPoint y: 472, distance: 548.4
click at [270, 469] on span "Shop Now" at bounding box center [248, 471] width 75 height 15
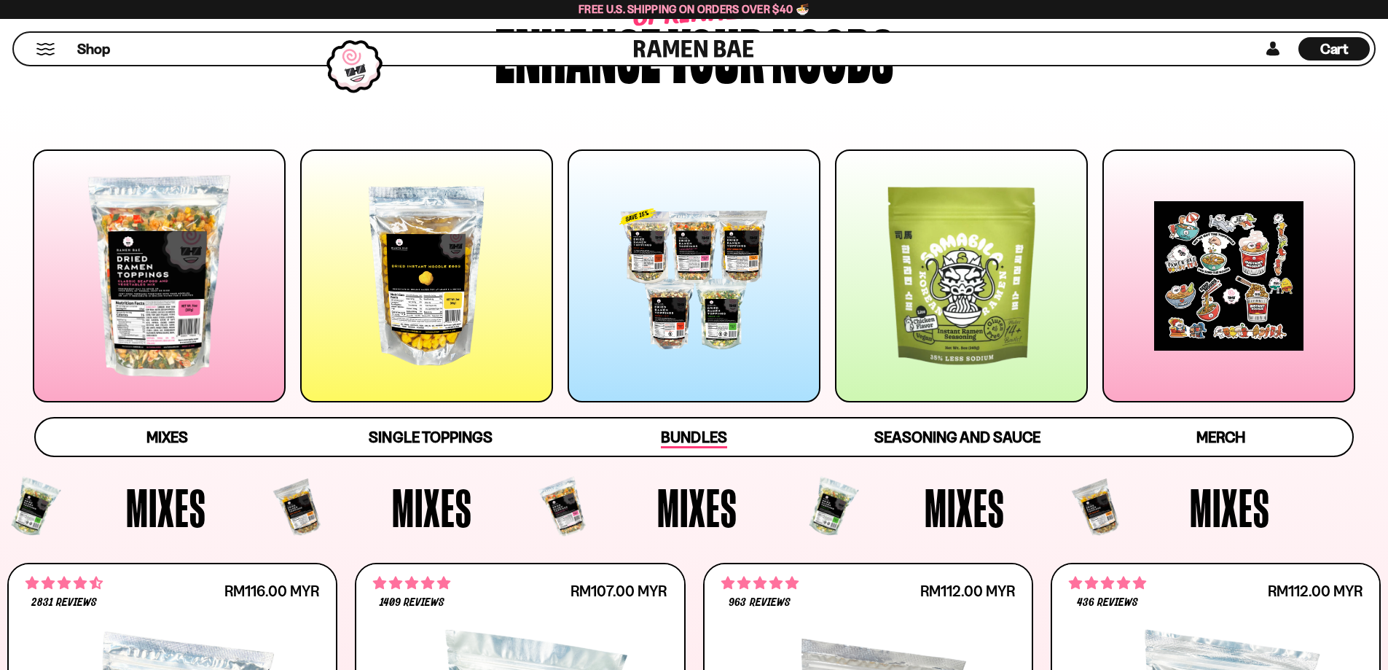
click at [689, 436] on span "Bundles" at bounding box center [694, 438] width 66 height 20
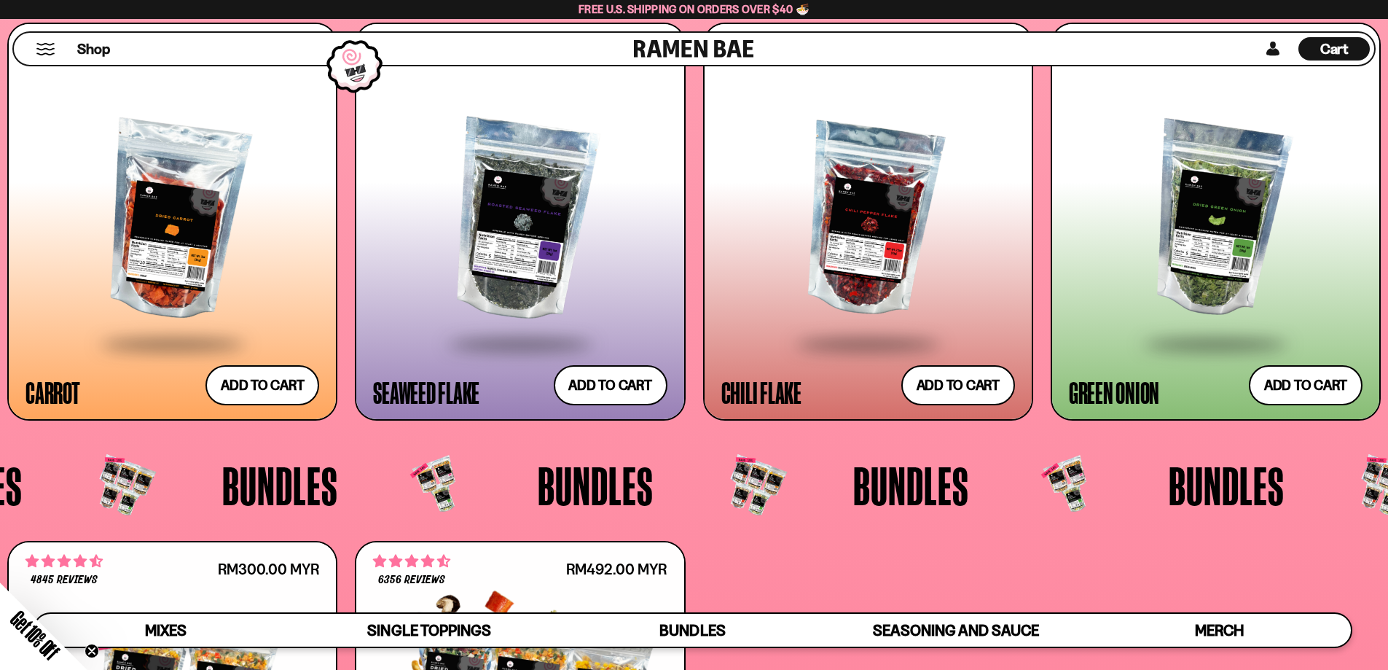
scroll to position [3804, 0]
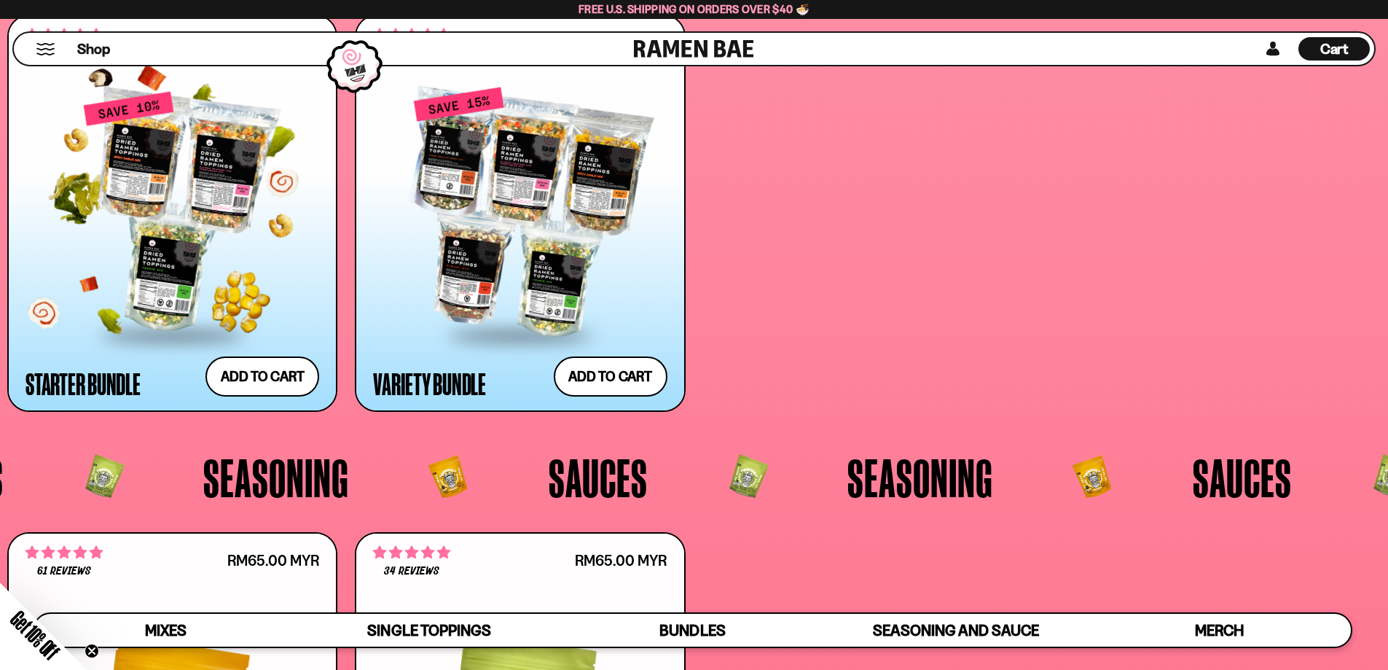
click at [205, 332] on span at bounding box center [173, 335] width 178 height 51
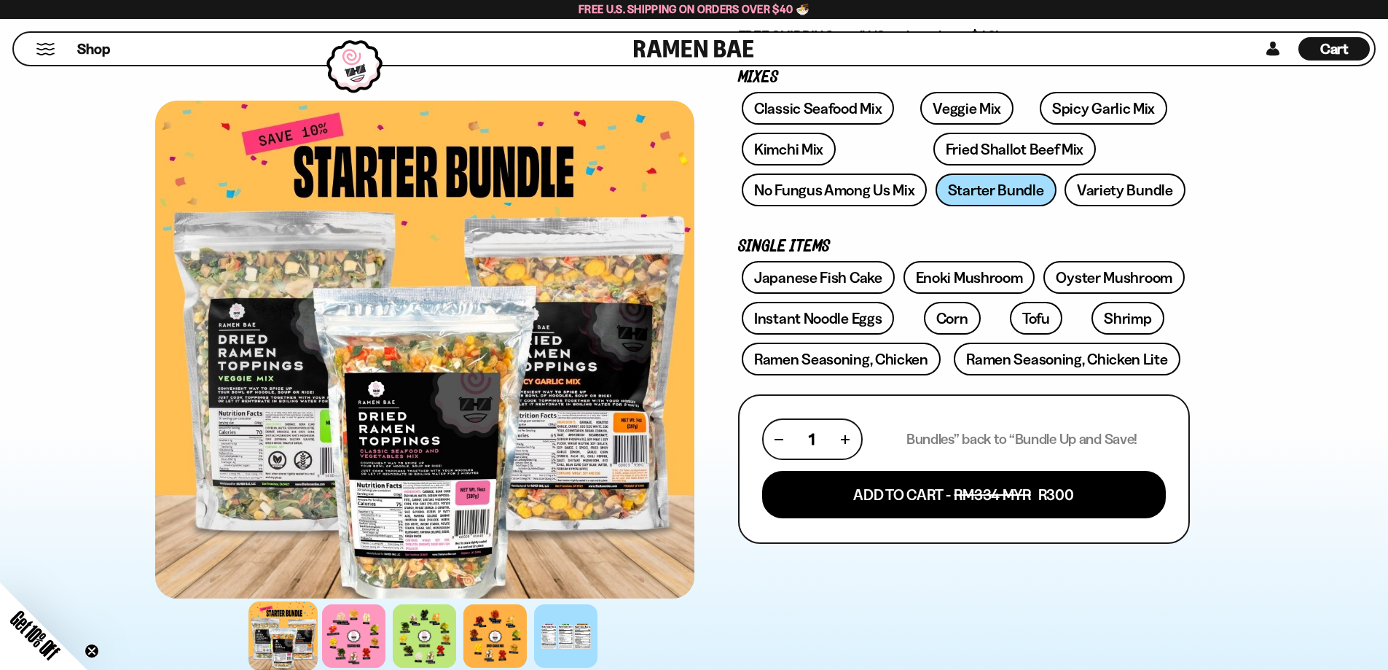
scroll to position [219, 0]
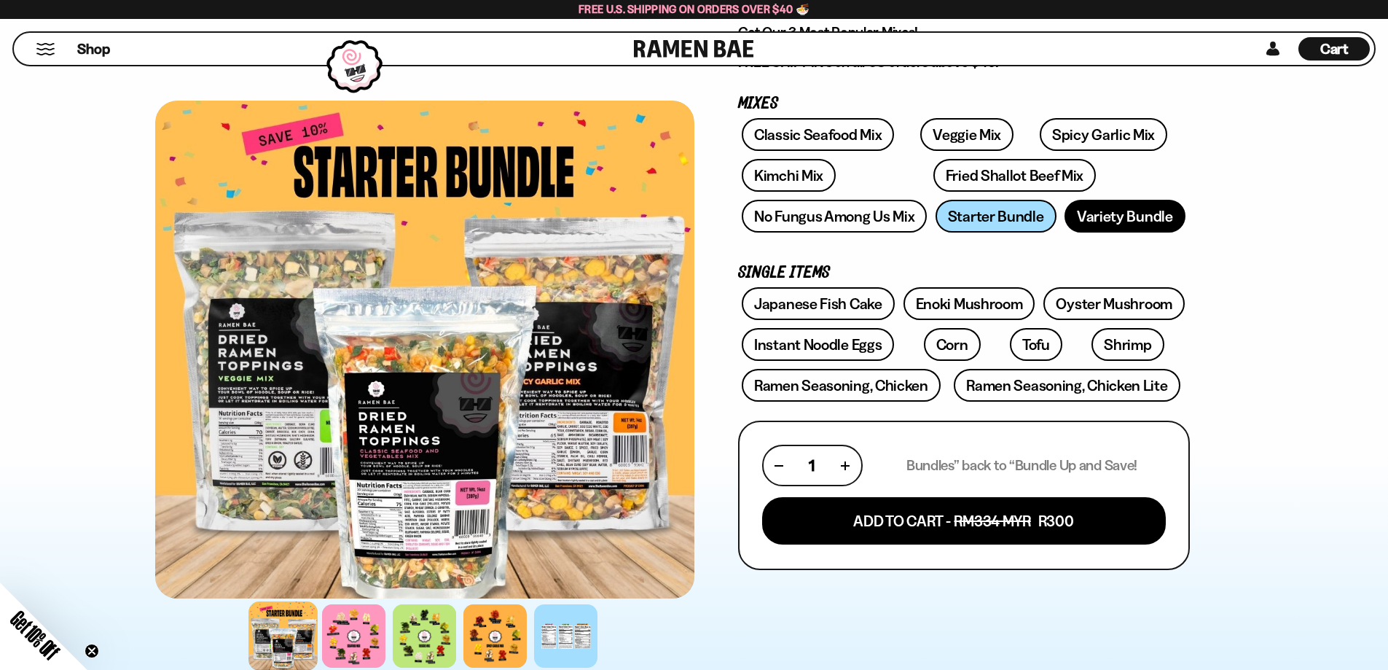
click at [1087, 224] on link "Variety Bundle" at bounding box center [1124, 216] width 121 height 33
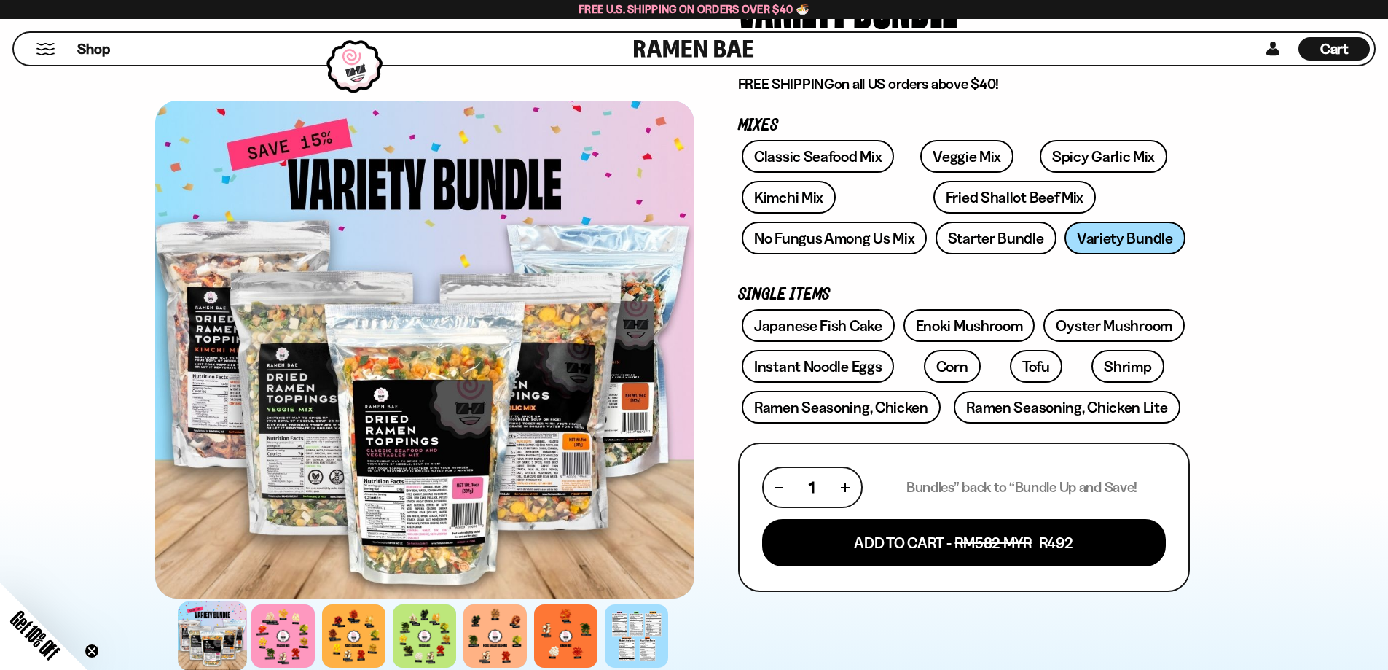
scroll to position [255, 0]
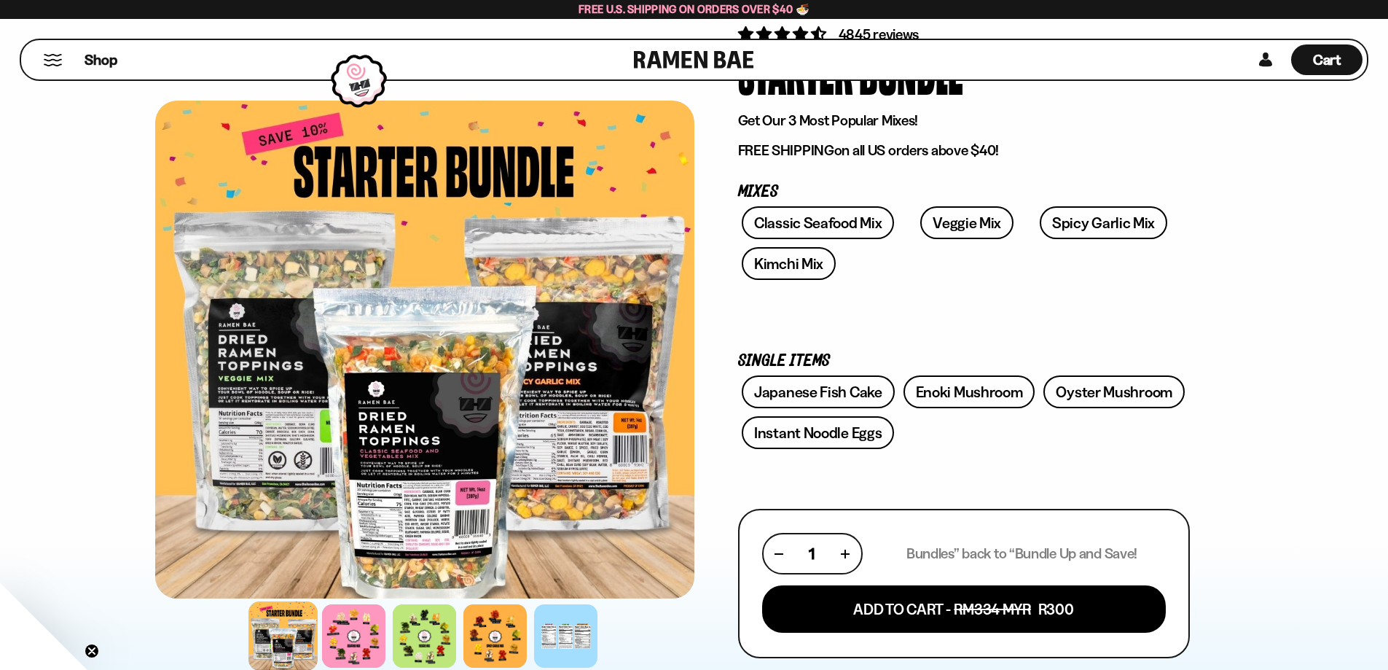
scroll to position [146, 0]
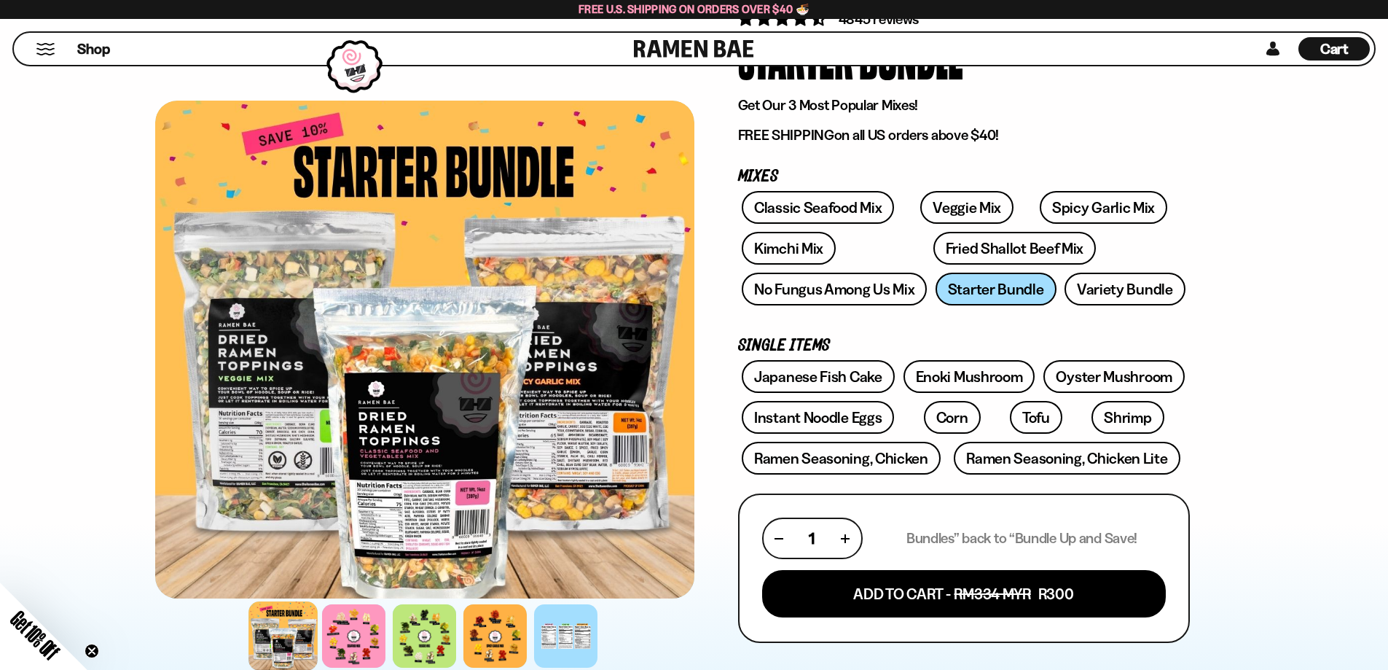
click at [992, 283] on div "Classic Seafood Mix Veggie Mix Spicy Garlic Mix Kimchi Mix Fried Shallot Beef M…" at bounding box center [964, 252] width 452 height 122
click at [813, 375] on link "Japanese Fish Cake" at bounding box center [818, 376] width 153 height 33
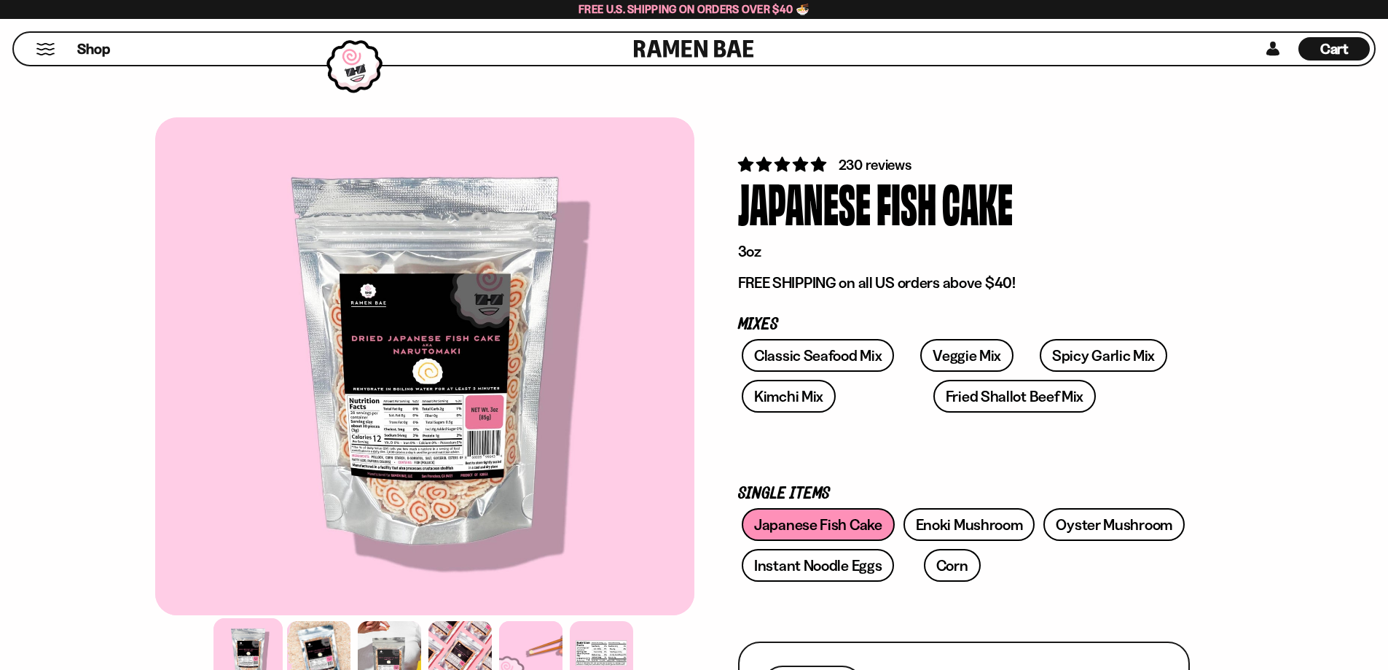
scroll to position [146, 0]
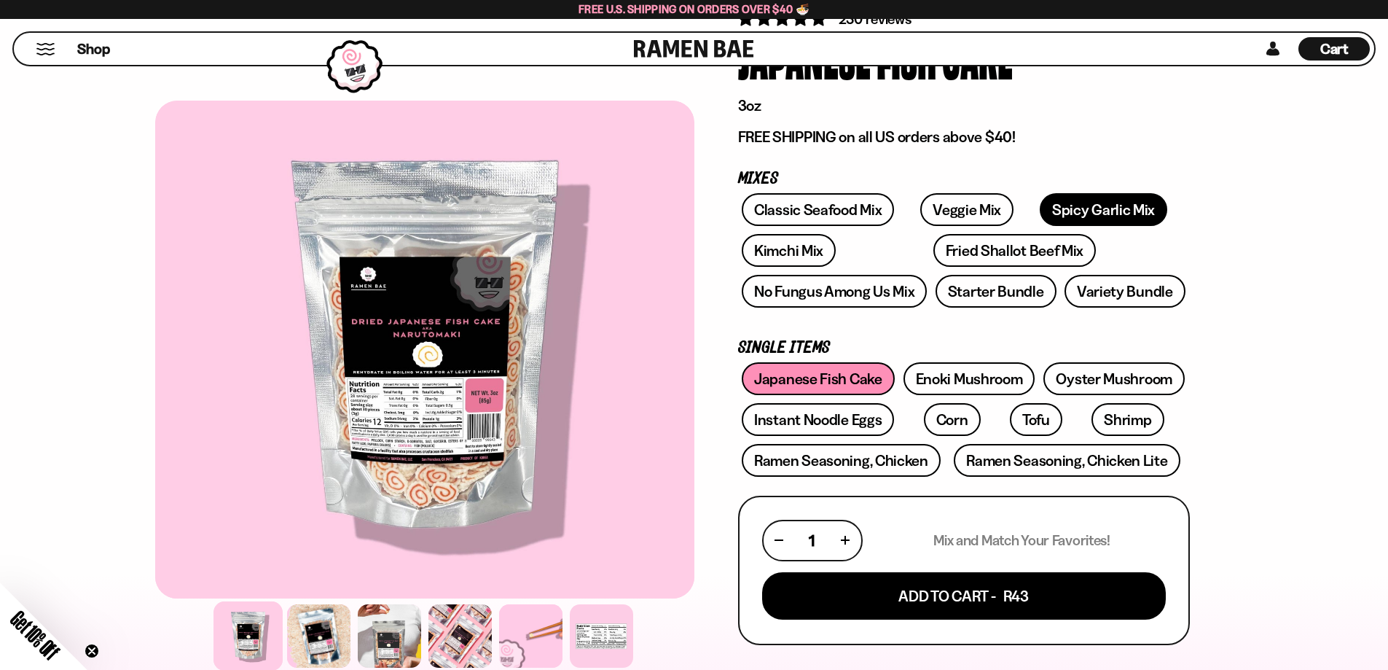
click at [1054, 211] on link "Spicy Garlic Mix" at bounding box center [1104, 209] width 128 height 33
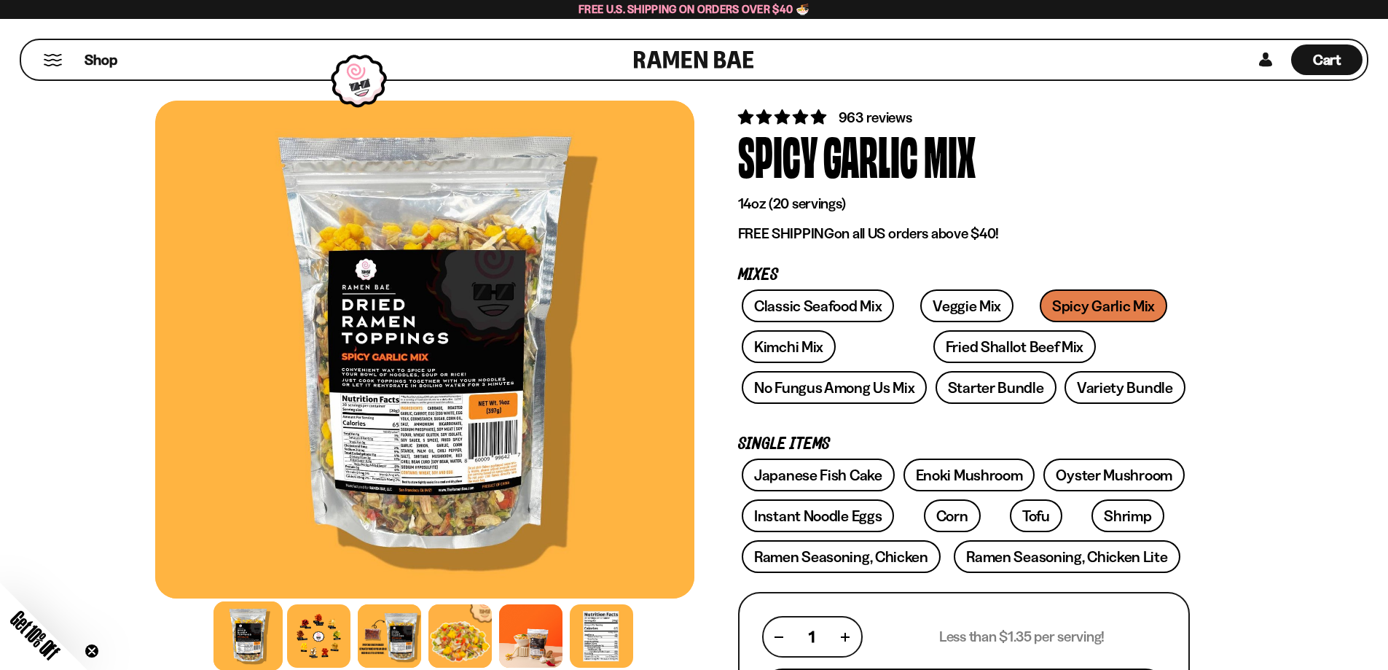
scroll to position [73, 0]
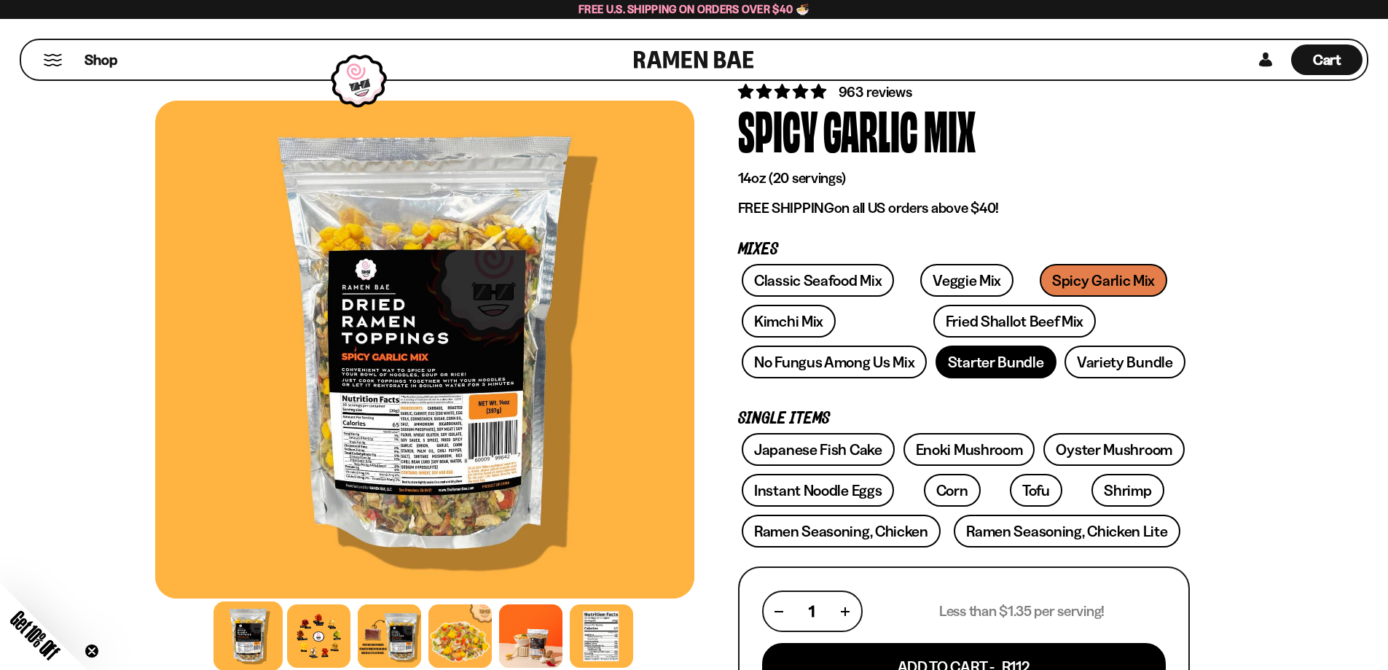
click at [985, 364] on link "Starter Bundle" at bounding box center [996, 361] width 121 height 33
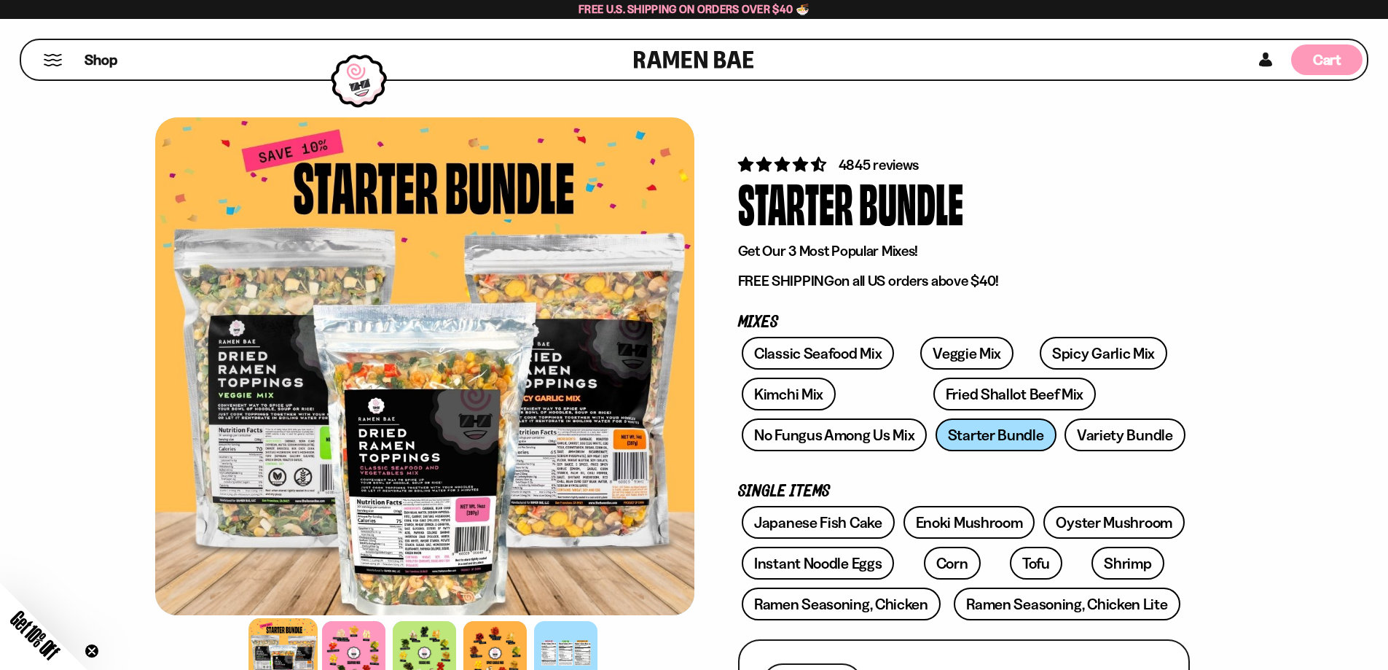
click at [1328, 68] on div "Cart D0381C2F-513E-4F90-8A41-6F0A75DCBAAA" at bounding box center [1327, 60] width 28 height 20
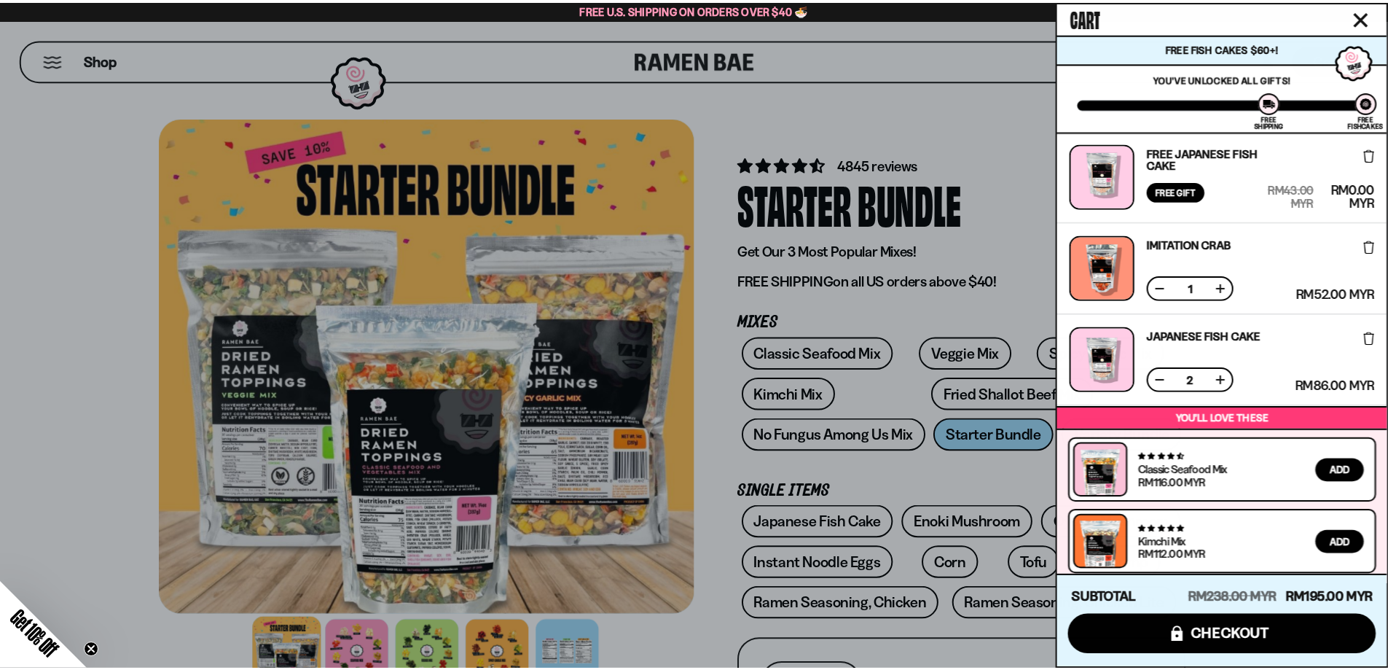
scroll to position [267, 0]
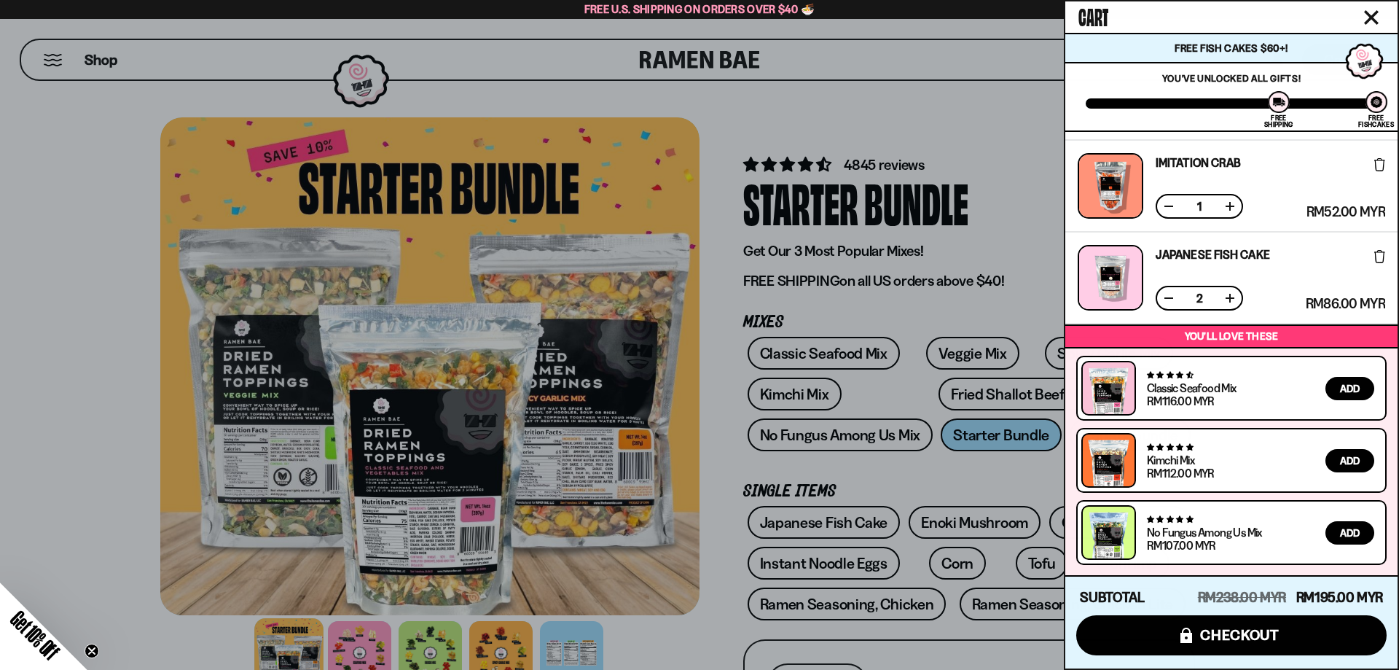
click at [1376, 14] on icon "Close cart" at bounding box center [1371, 17] width 13 height 13
